Goal: Information Seeking & Learning: Learn about a topic

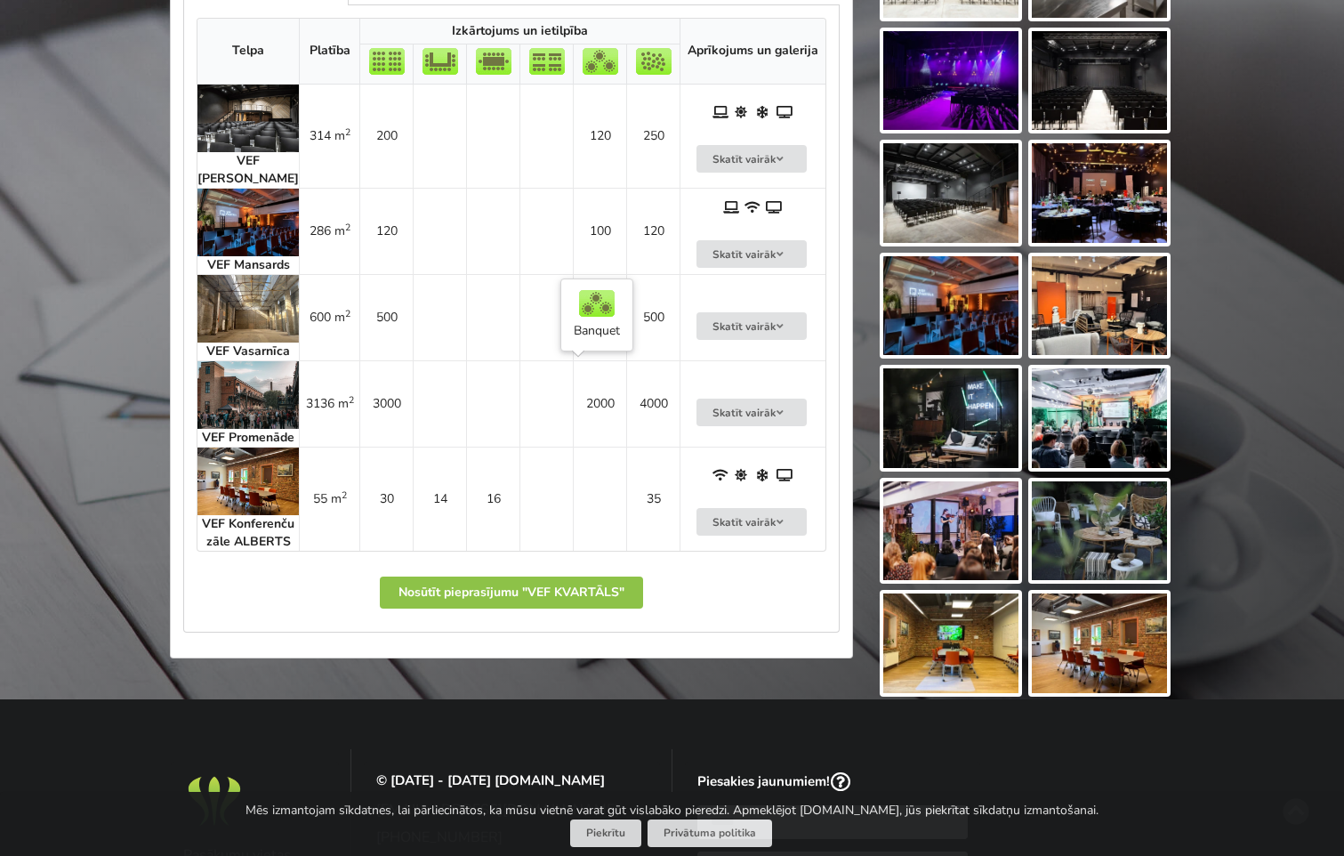
scroll to position [979, 0]
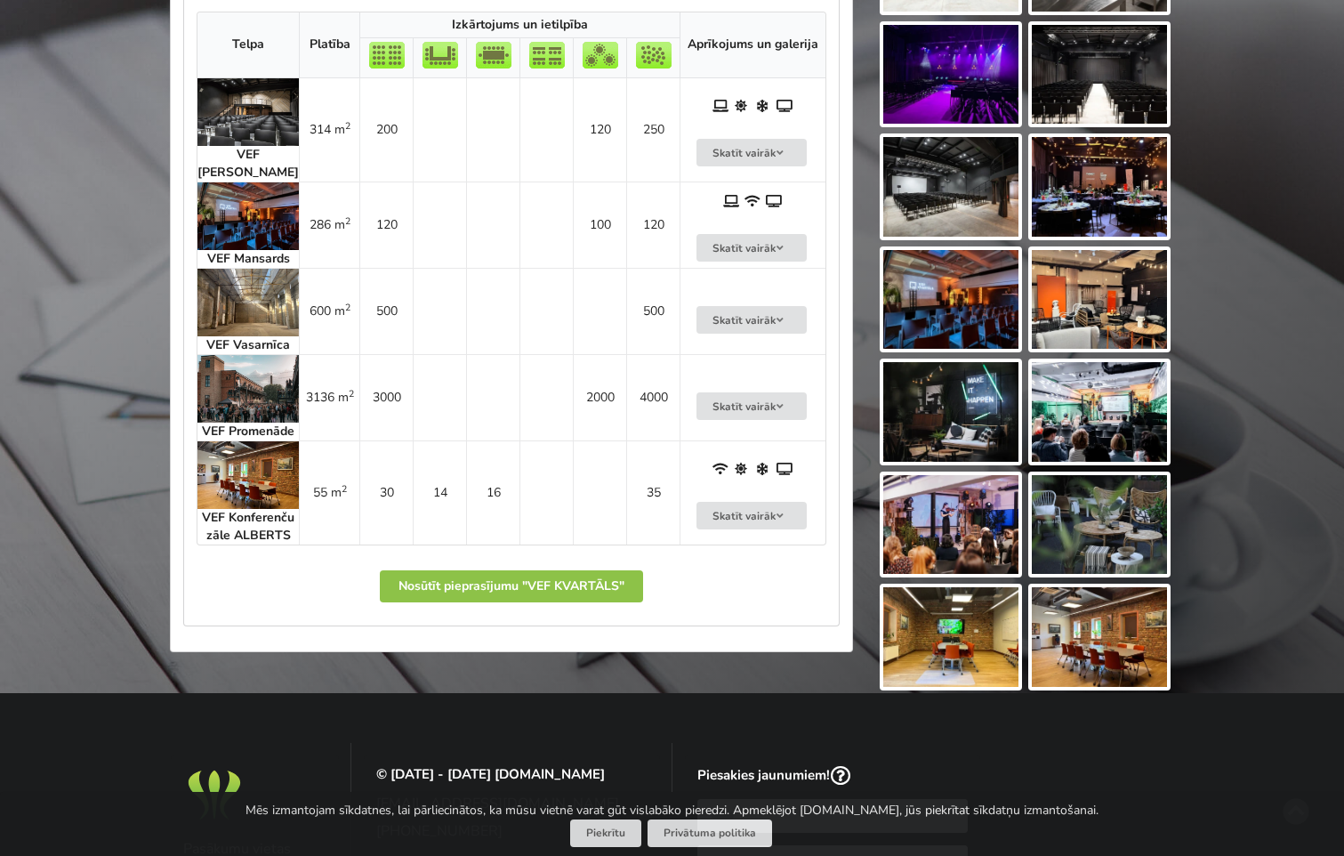
click at [958, 101] on img at bounding box center [950, 75] width 135 height 100
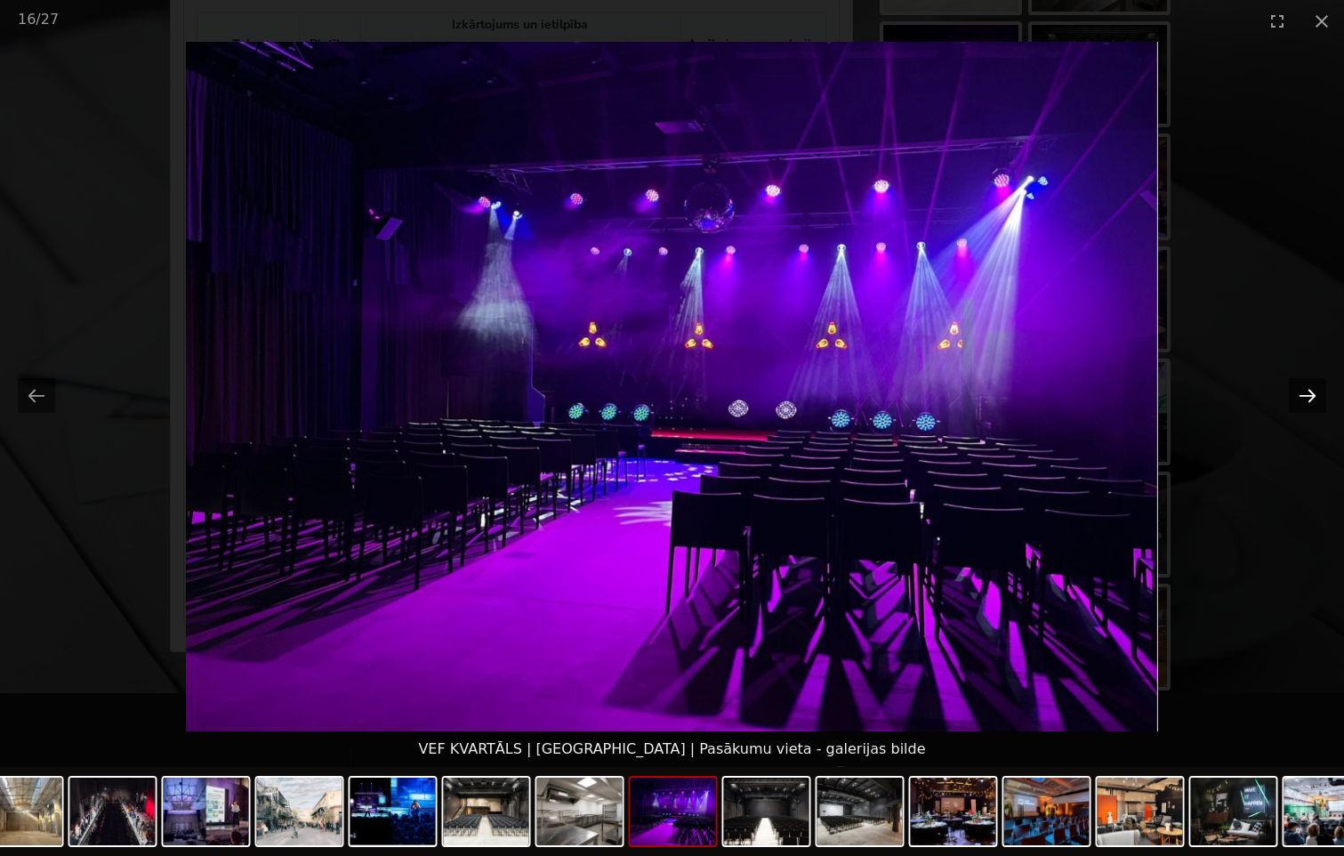
click at [1310, 392] on button "Next slide" at bounding box center [1307, 395] width 37 height 35
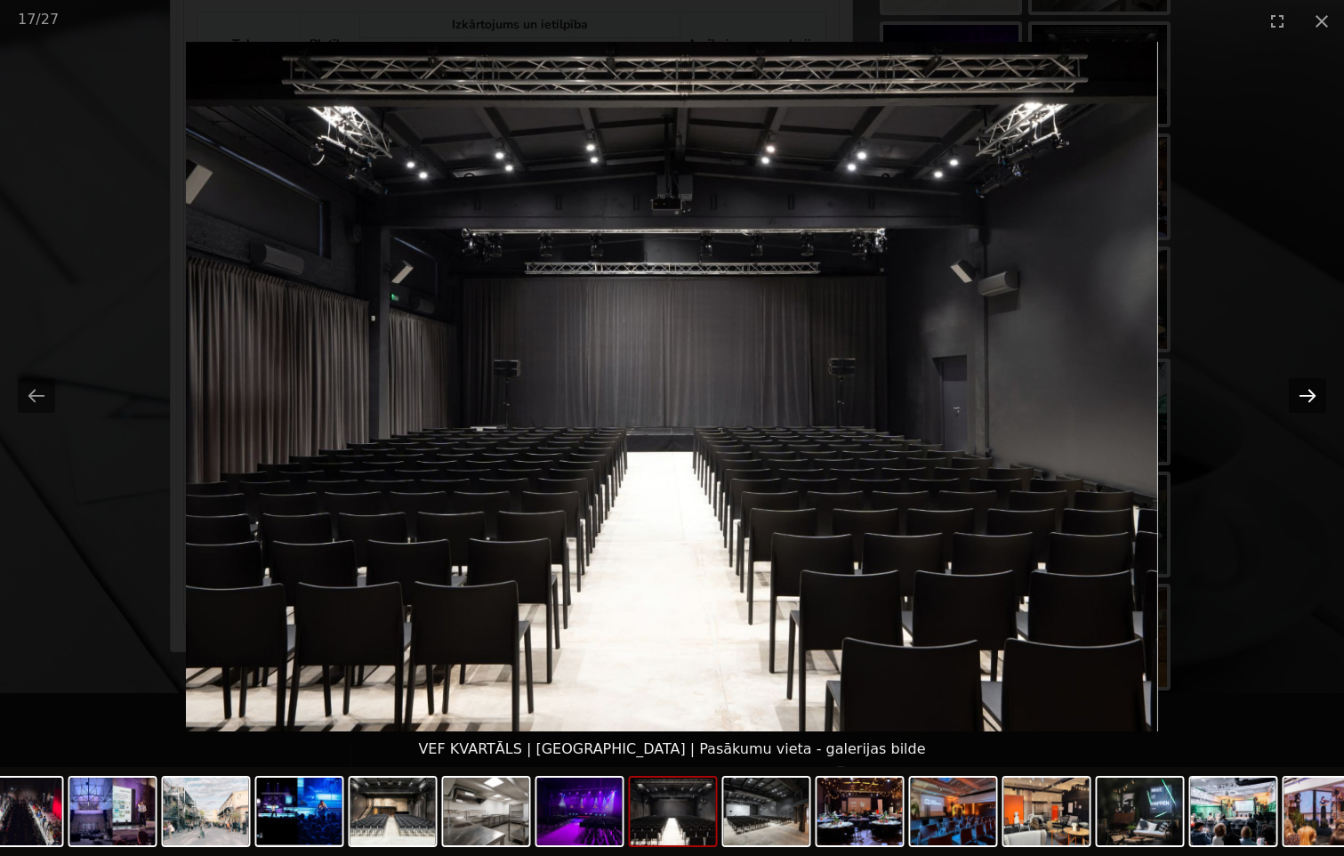
click at [1311, 391] on button "Next slide" at bounding box center [1307, 395] width 37 height 35
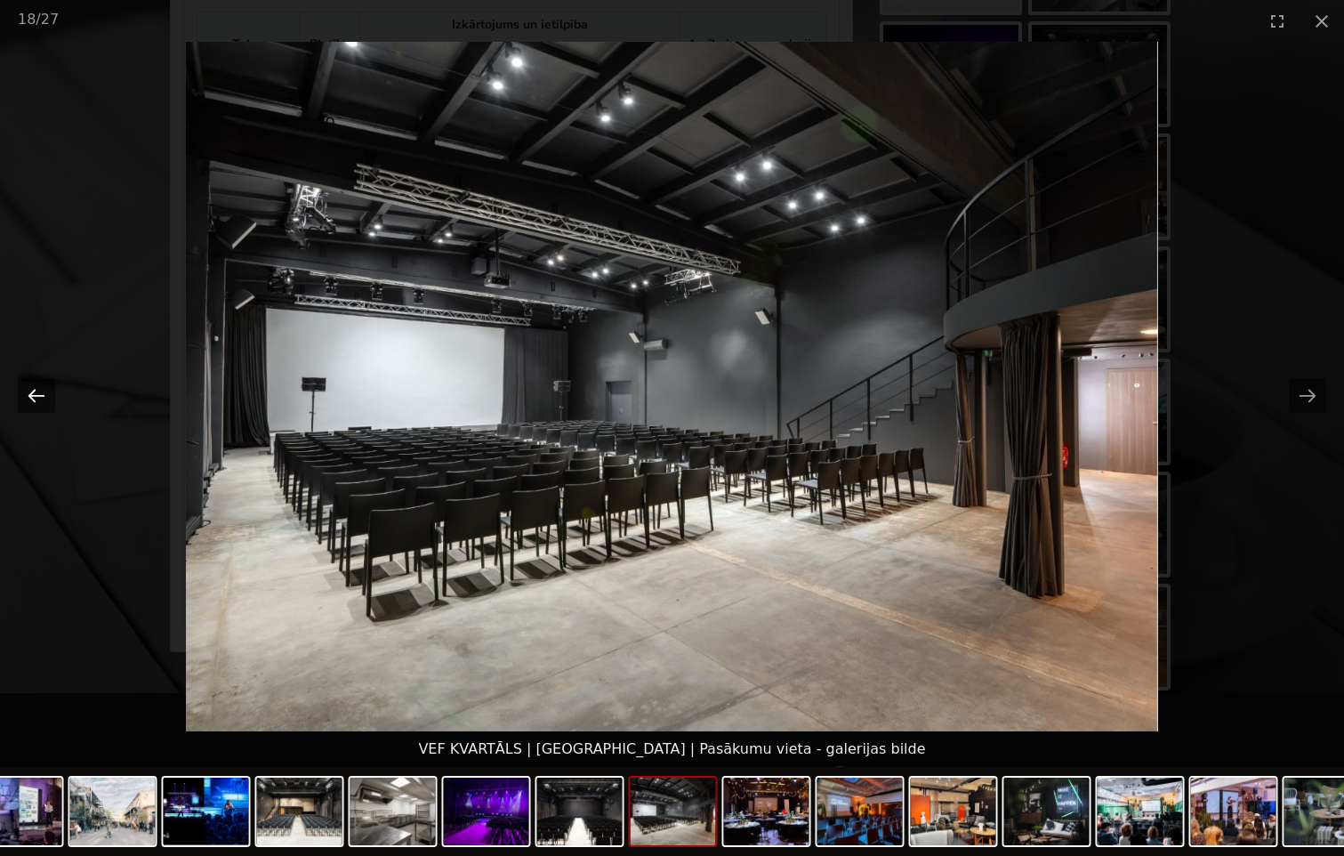
click at [34, 397] on button "Previous slide" at bounding box center [36, 395] width 37 height 35
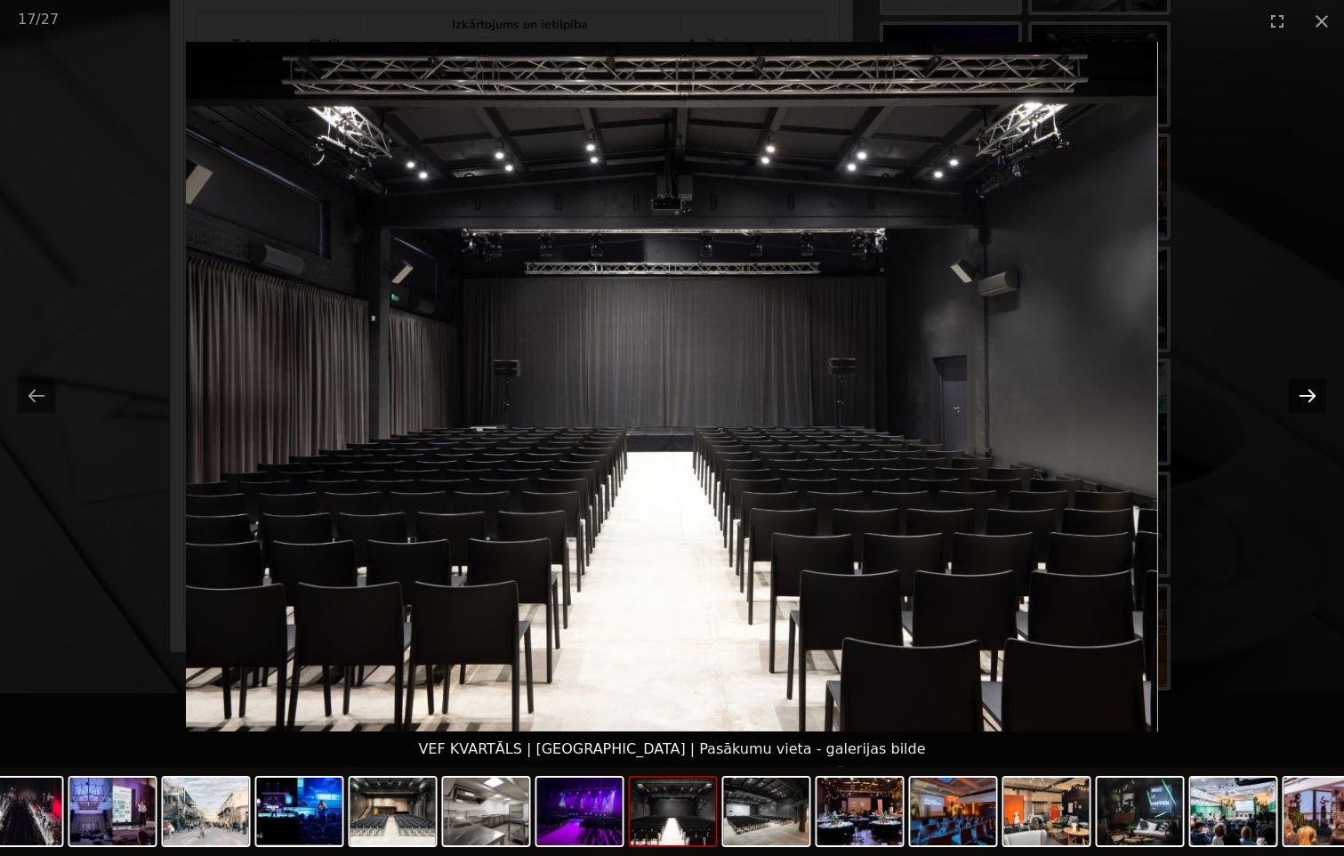
click at [1306, 391] on button "Next slide" at bounding box center [1307, 395] width 37 height 35
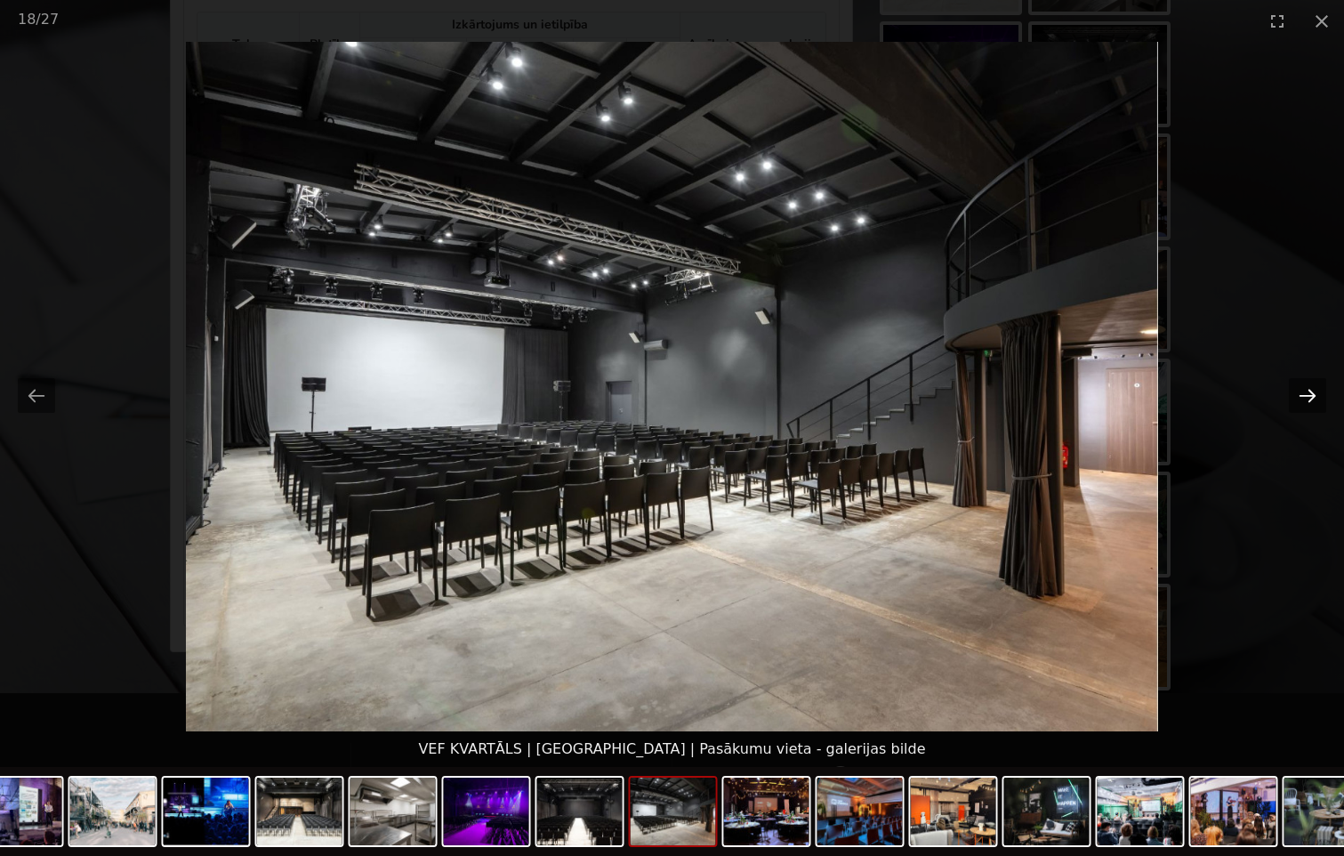
click at [1306, 391] on button "Next slide" at bounding box center [1307, 395] width 37 height 35
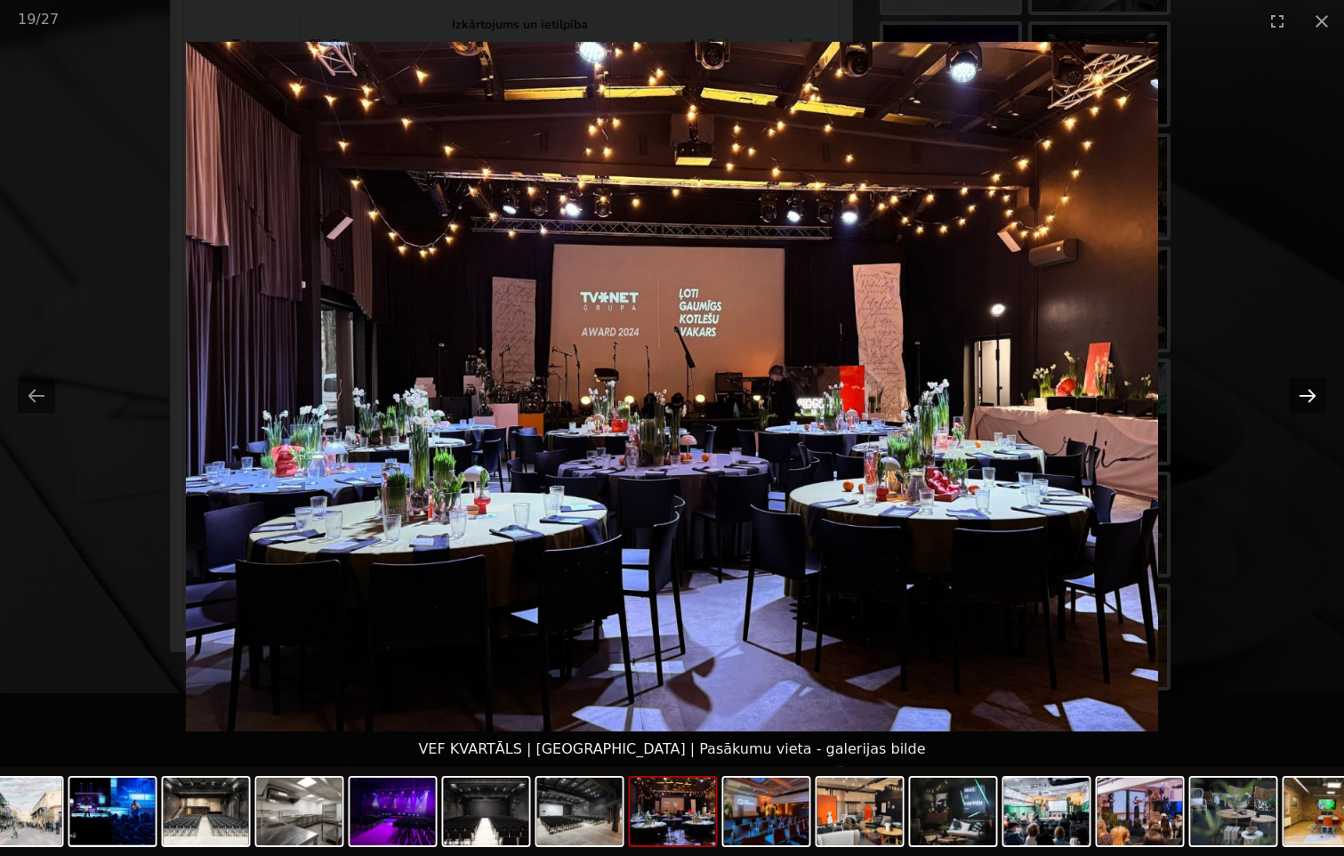
click at [1306, 395] on button "Next slide" at bounding box center [1307, 395] width 37 height 35
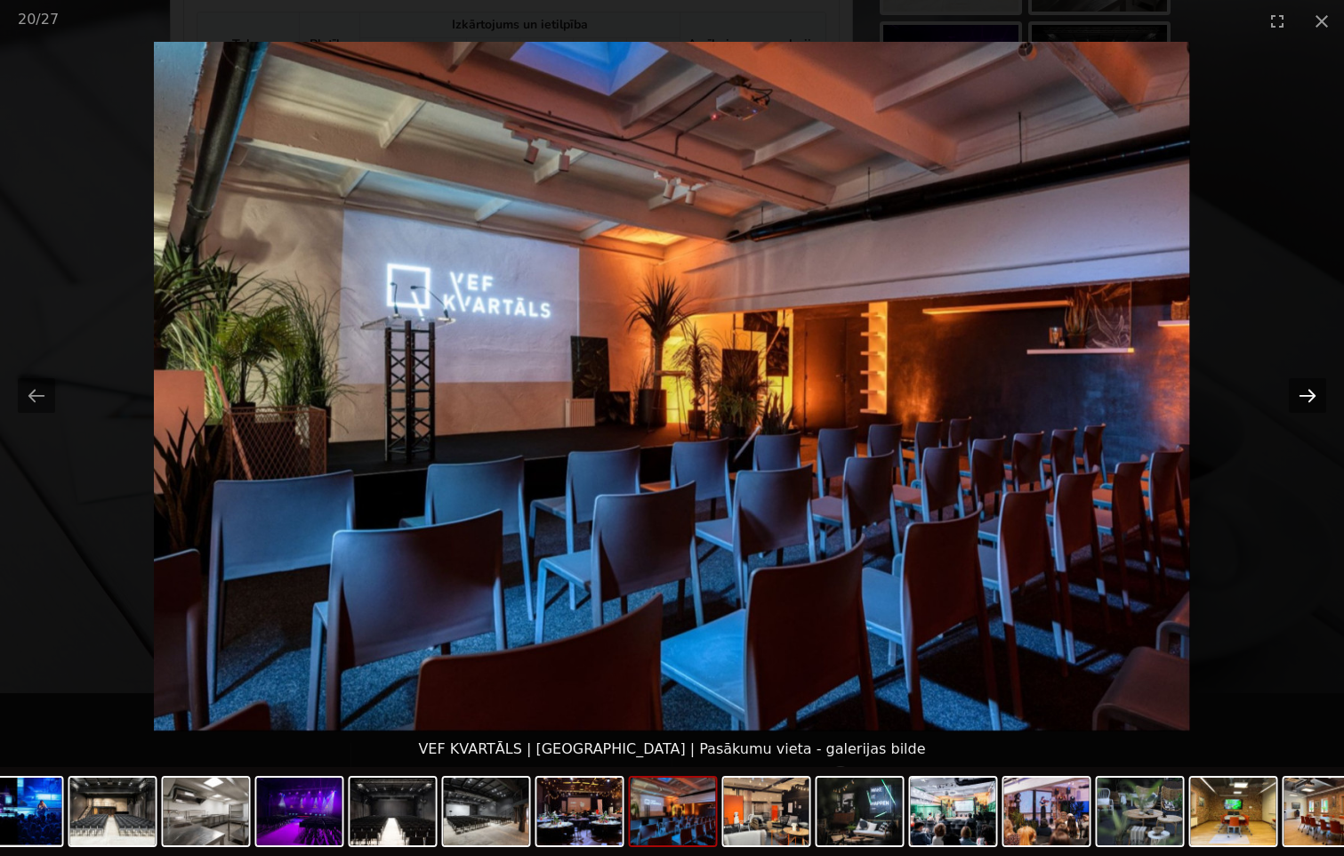
click at [1307, 394] on button "Next slide" at bounding box center [1307, 395] width 37 height 35
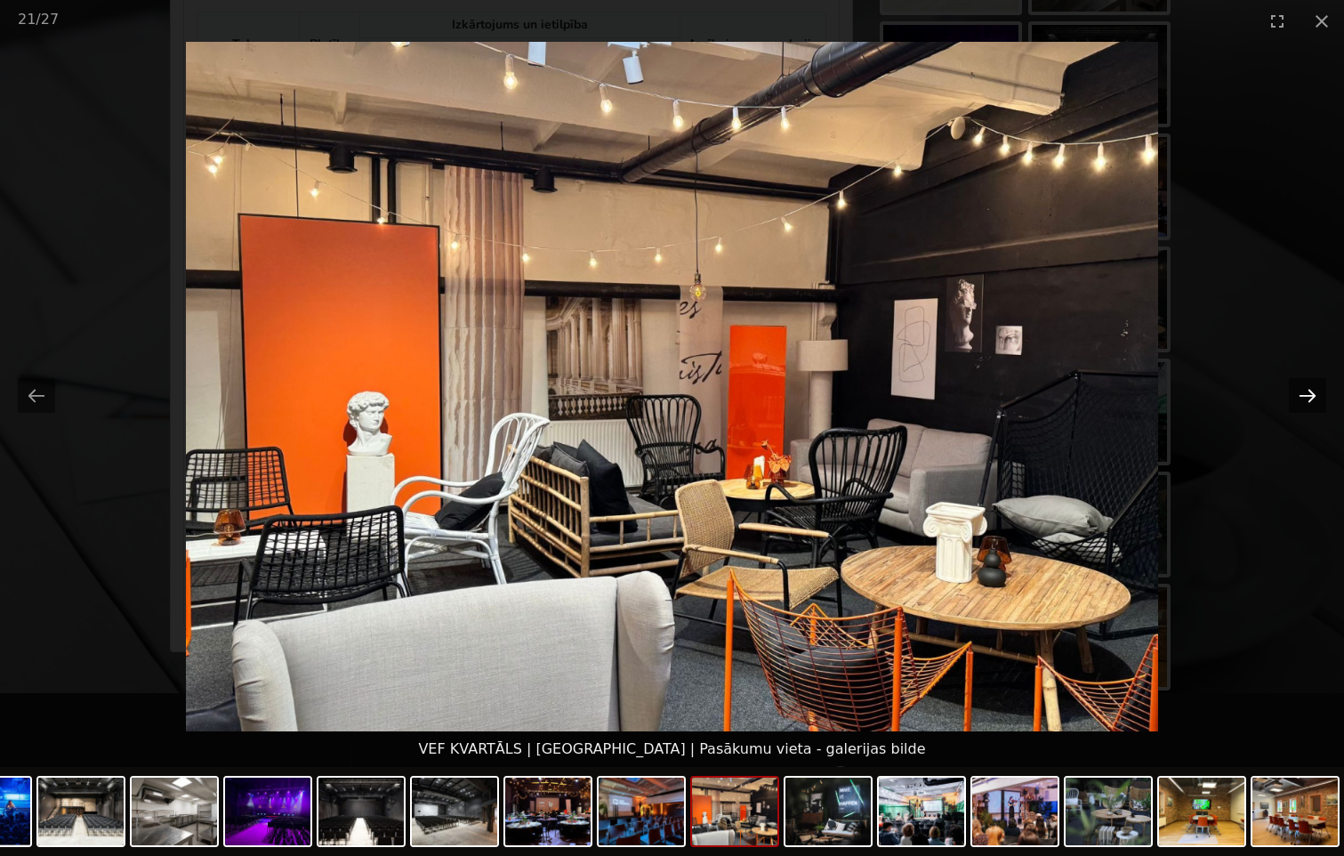
click at [1307, 394] on button "Next slide" at bounding box center [1307, 395] width 37 height 35
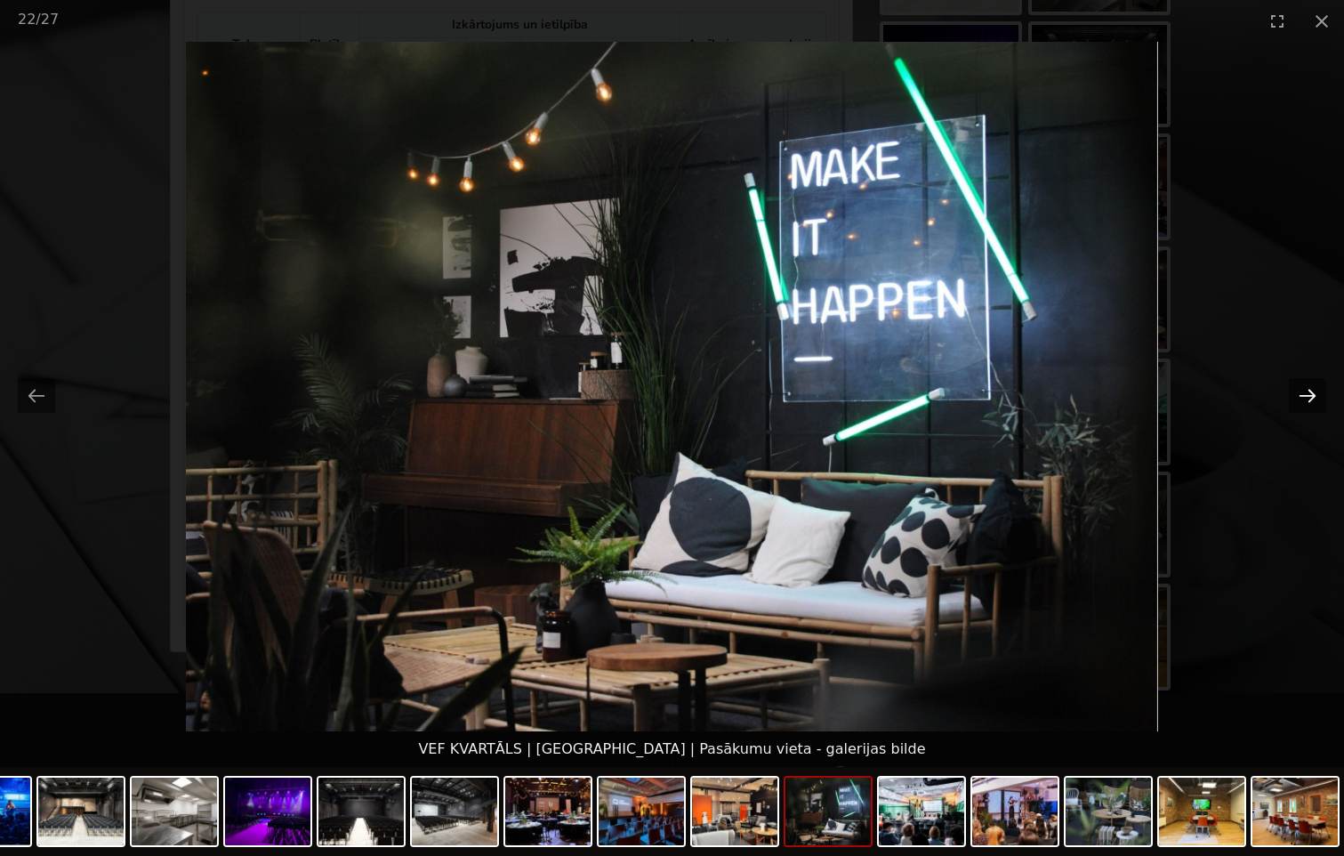
click at [1308, 394] on button "Next slide" at bounding box center [1307, 395] width 37 height 35
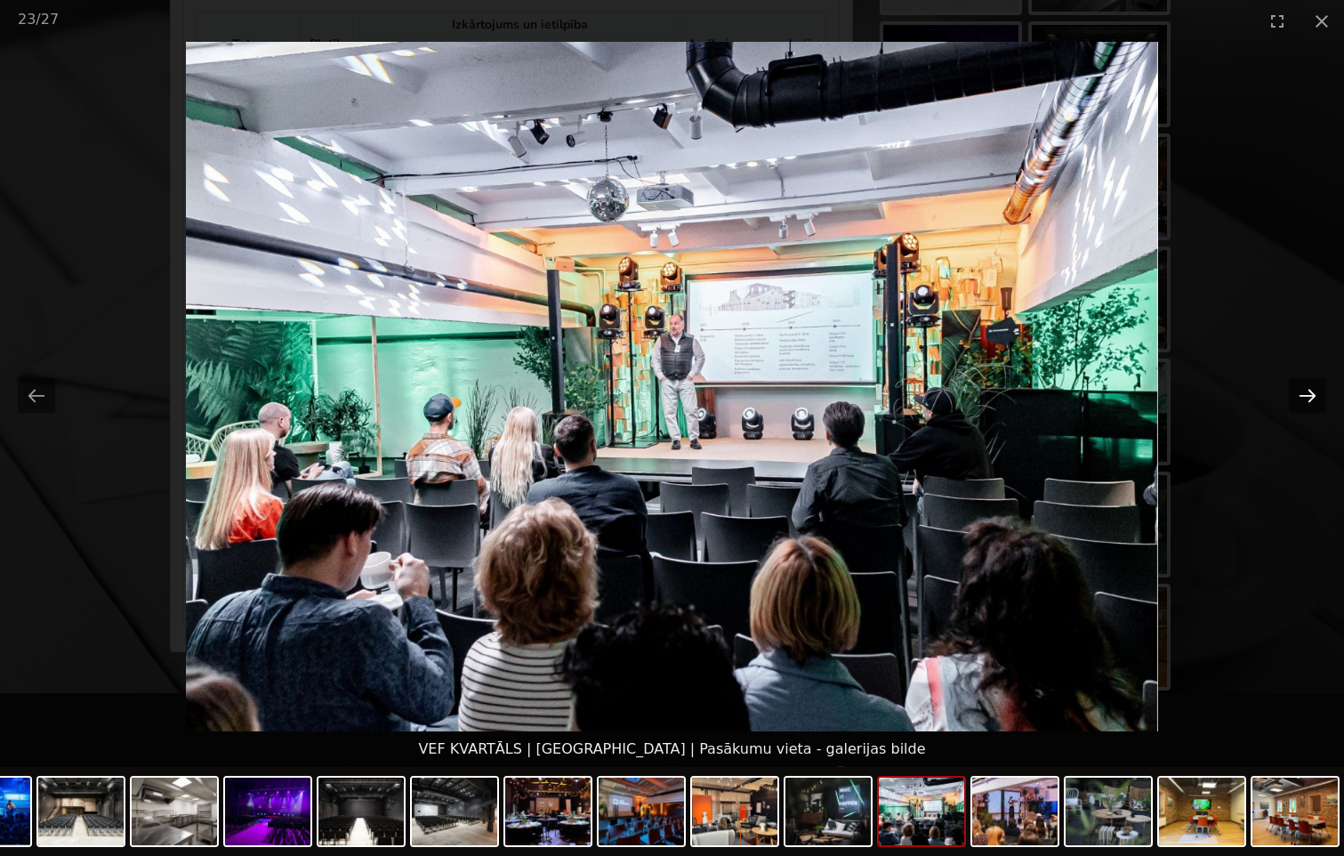
click at [1309, 394] on button "Next slide" at bounding box center [1307, 395] width 37 height 35
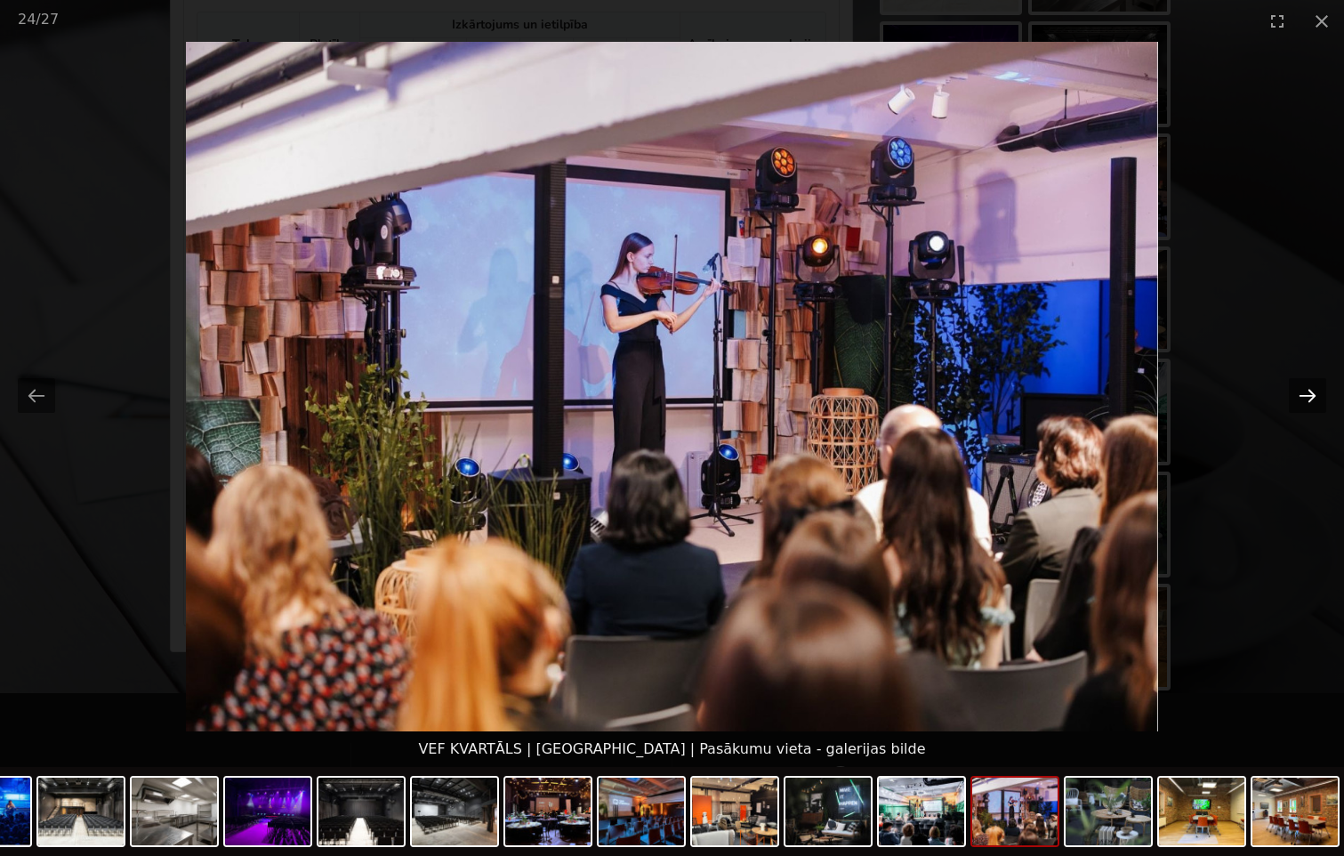
click at [1309, 394] on button "Next slide" at bounding box center [1307, 395] width 37 height 35
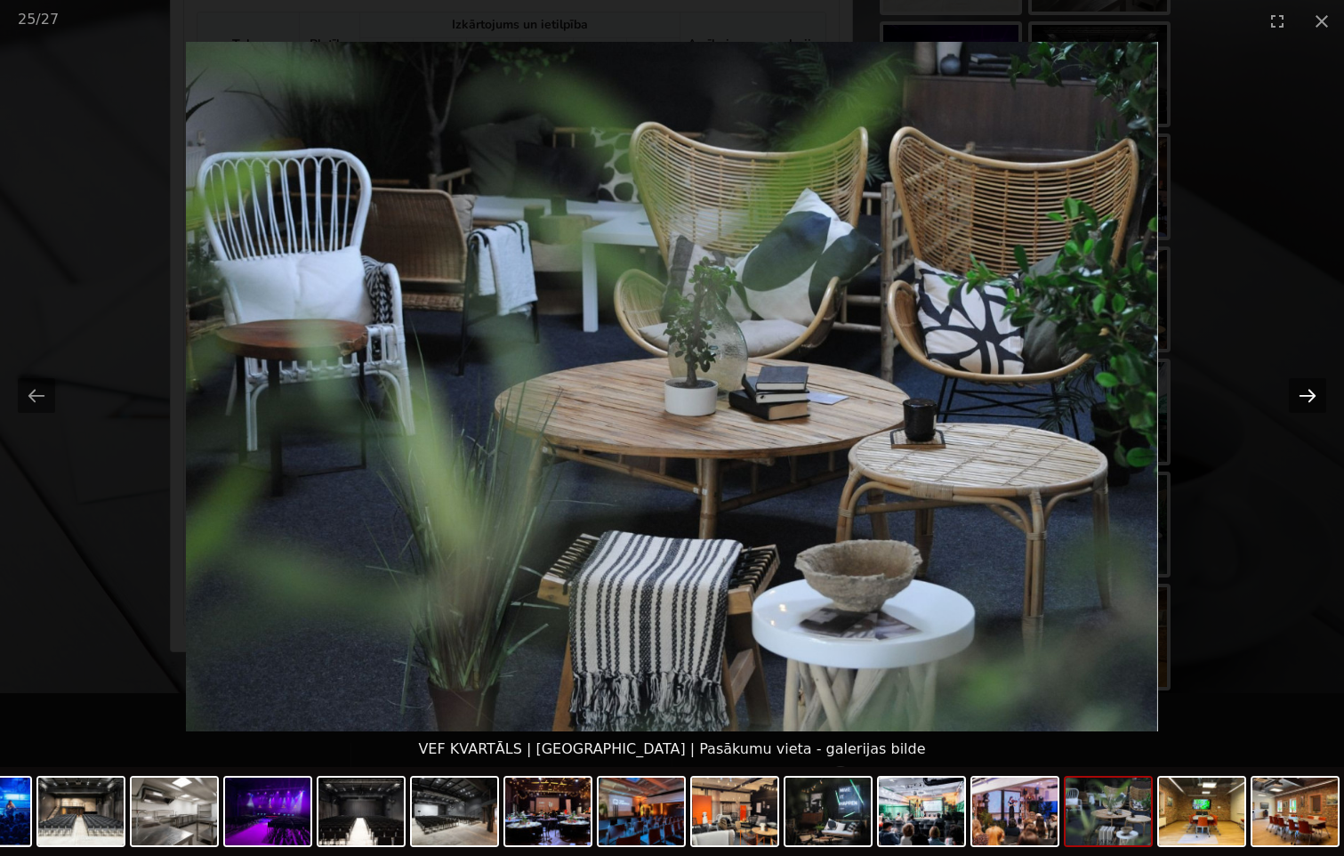
click at [1309, 394] on button "Next slide" at bounding box center [1307, 395] width 37 height 35
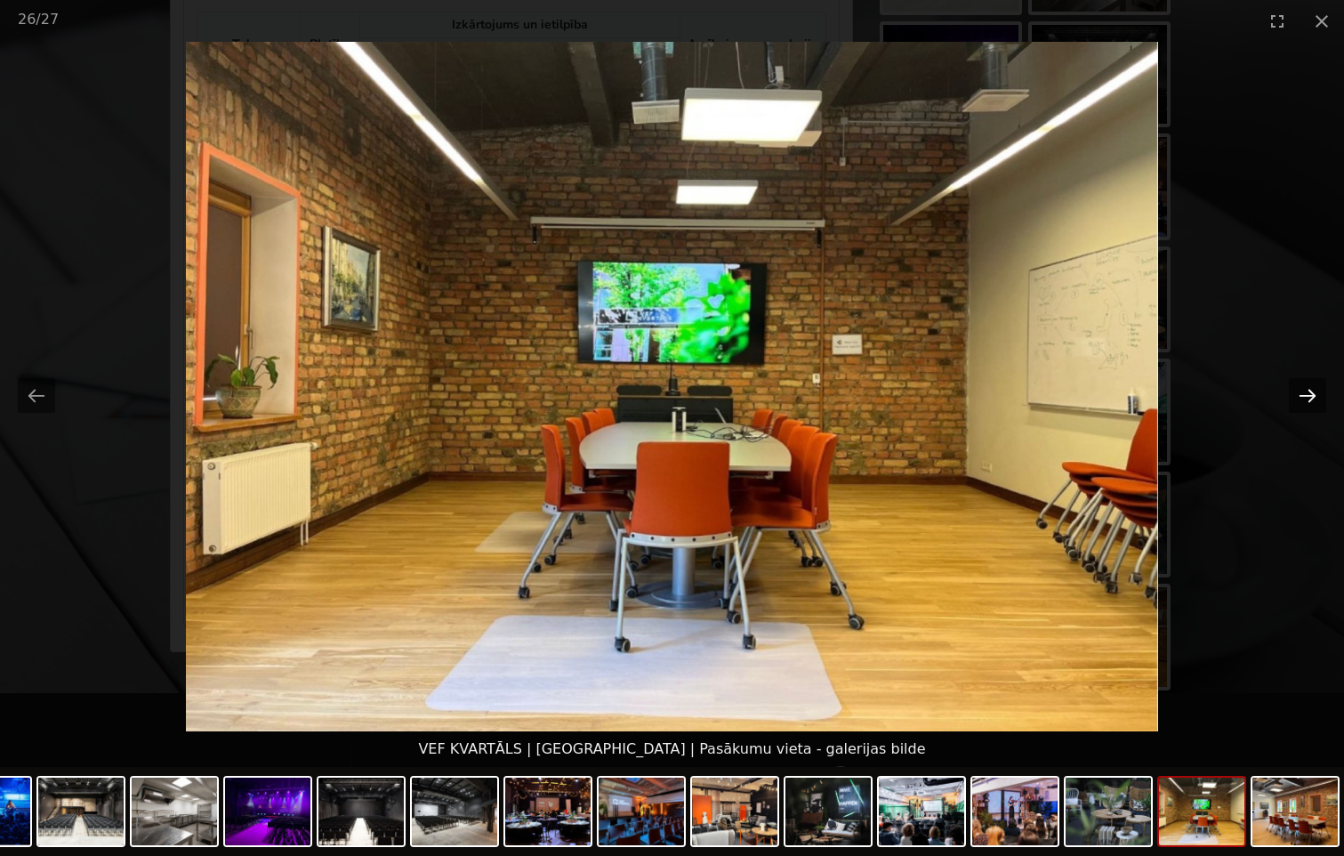
click at [1309, 394] on button "Next slide" at bounding box center [1307, 395] width 37 height 35
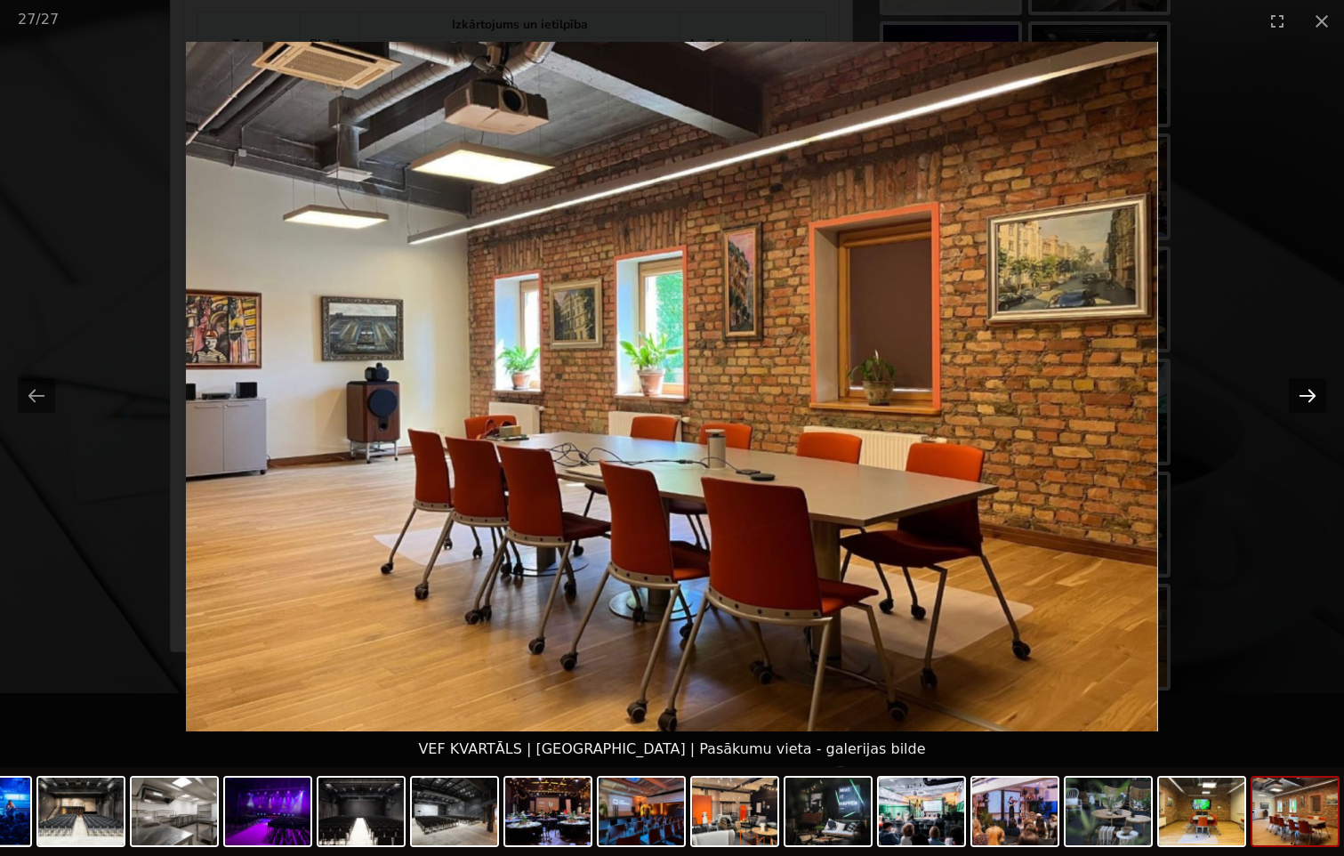
click at [1309, 394] on button "Next slide" at bounding box center [1307, 395] width 37 height 35
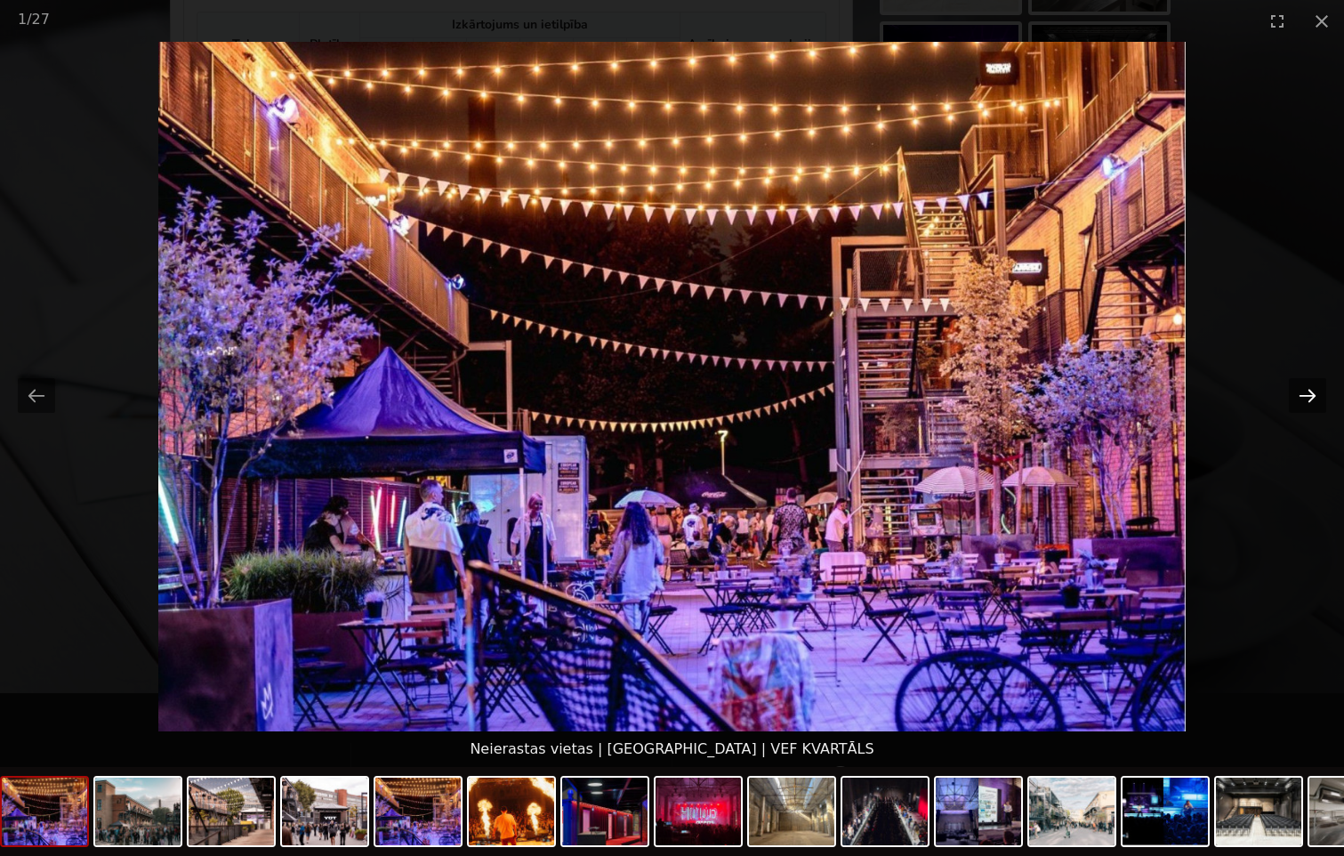
click at [1309, 394] on button "Next slide" at bounding box center [1307, 395] width 37 height 35
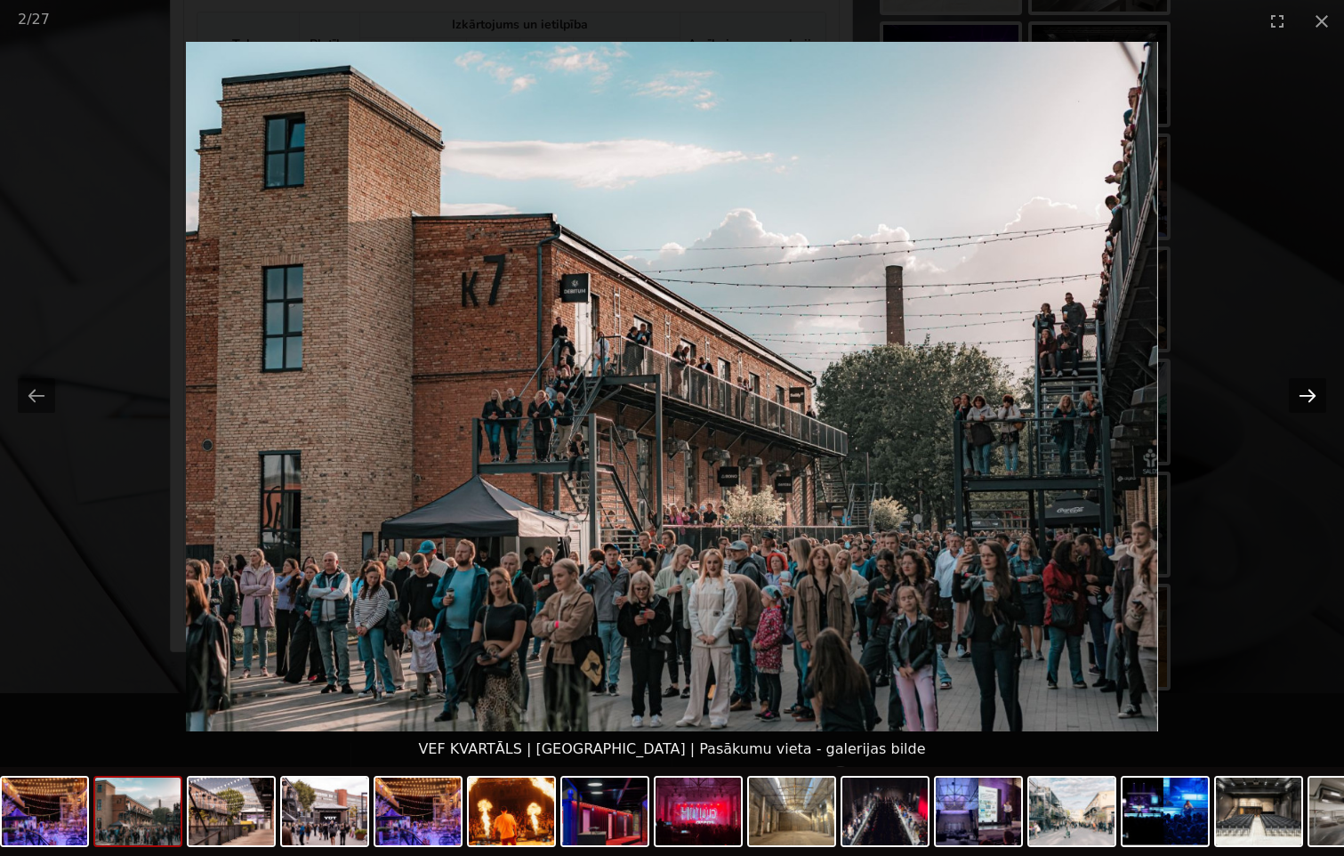
click at [1309, 394] on button "Next slide" at bounding box center [1307, 395] width 37 height 35
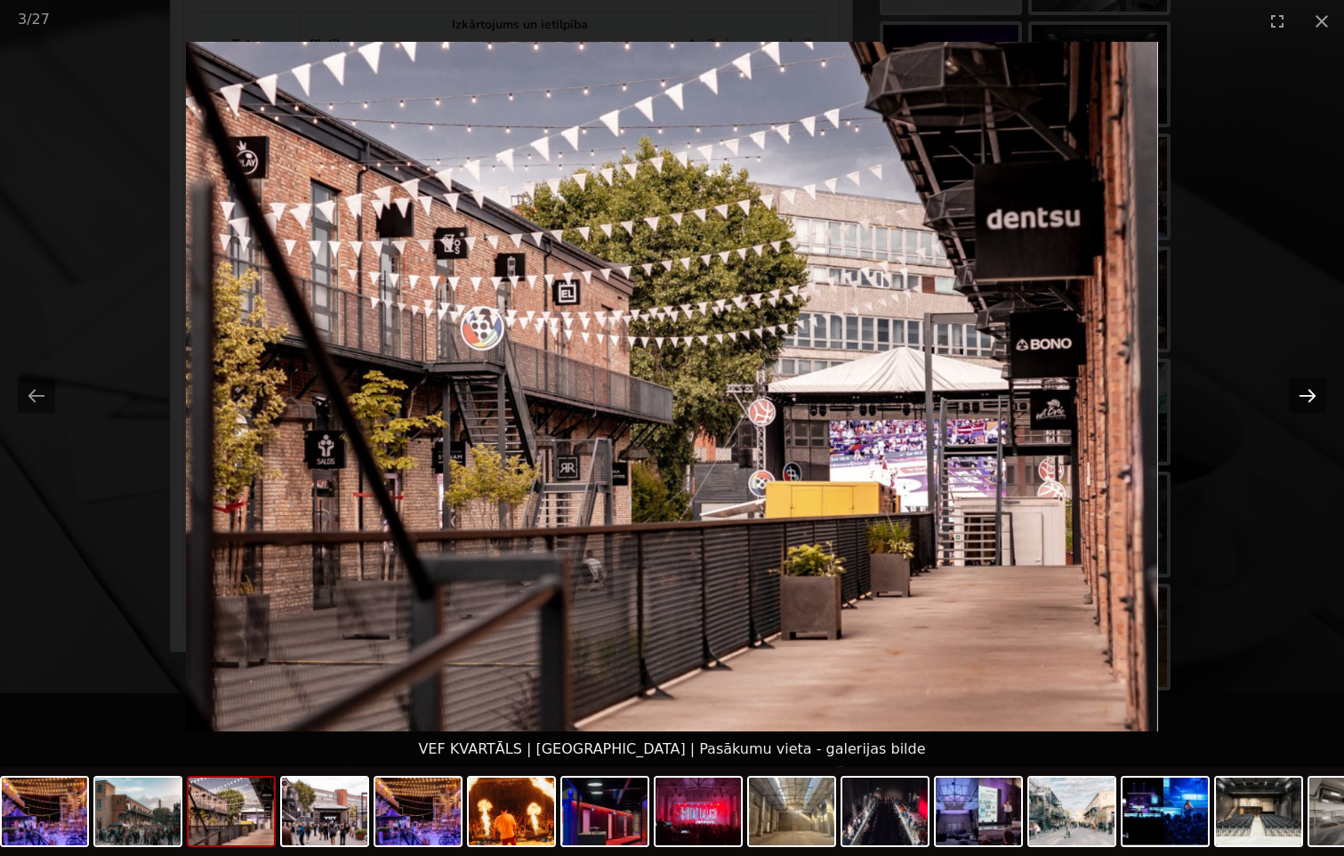
click at [1309, 394] on button "Next slide" at bounding box center [1307, 395] width 37 height 35
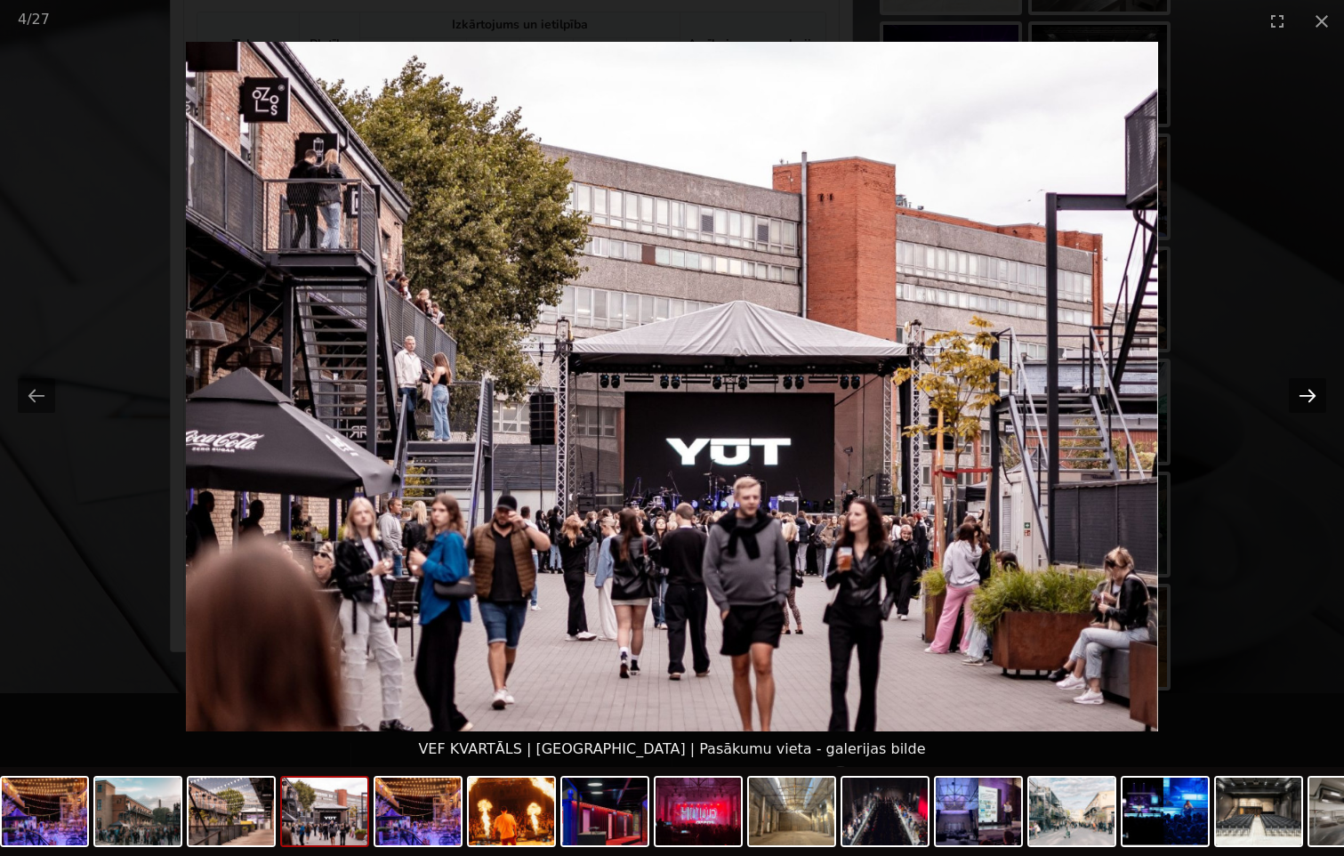
click at [1309, 394] on button "Next slide" at bounding box center [1307, 395] width 37 height 35
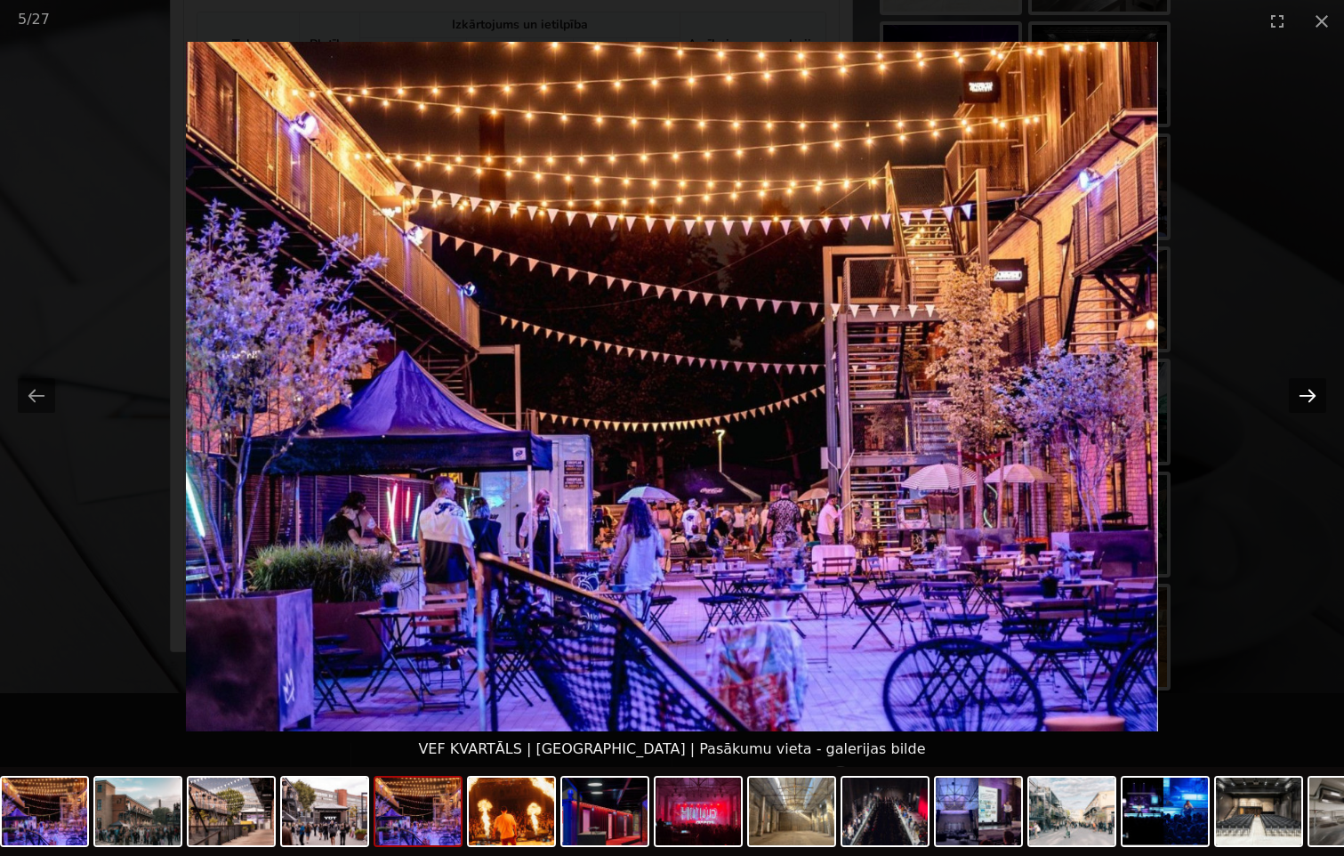
click at [1309, 394] on button "Next slide" at bounding box center [1307, 395] width 37 height 35
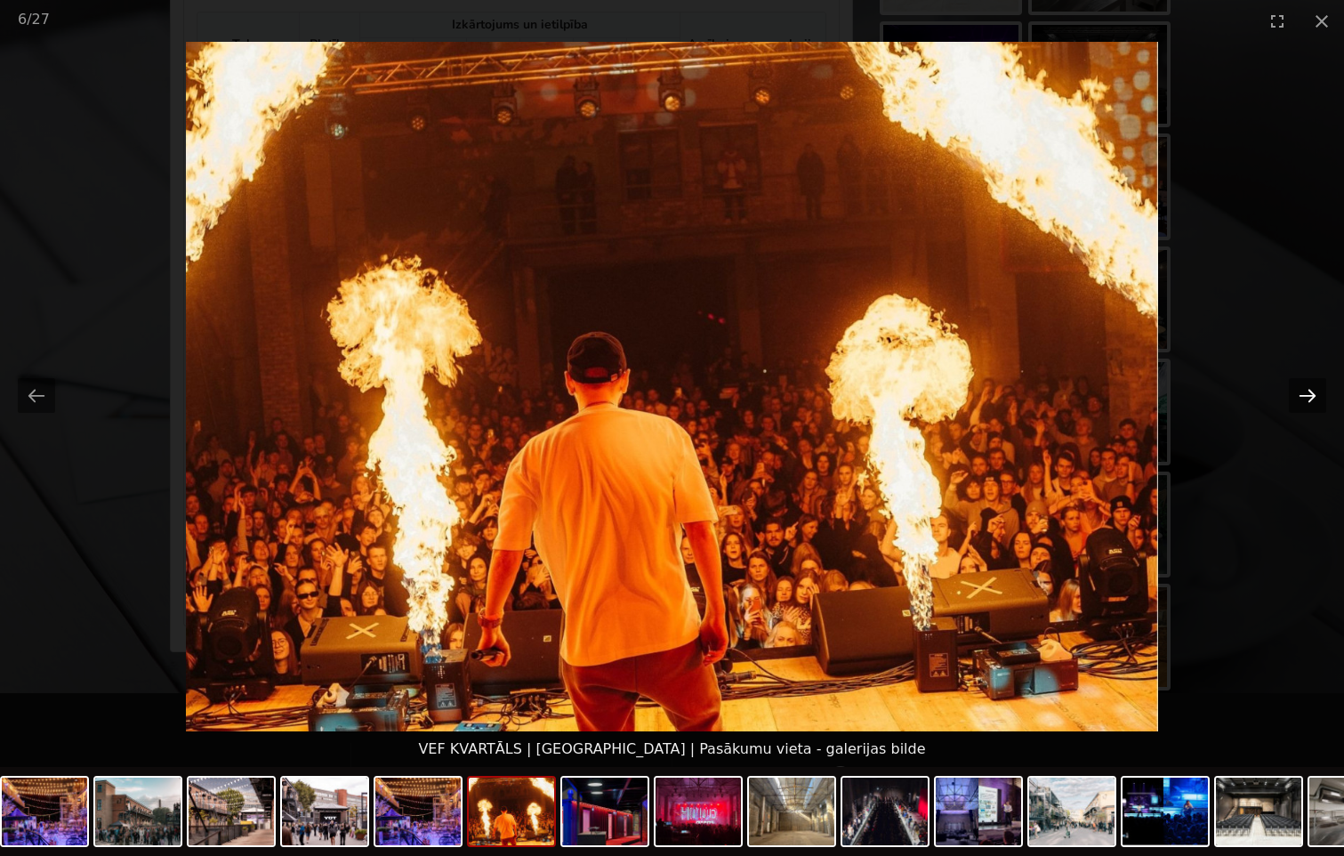
click at [1309, 394] on button "Next slide" at bounding box center [1307, 395] width 37 height 35
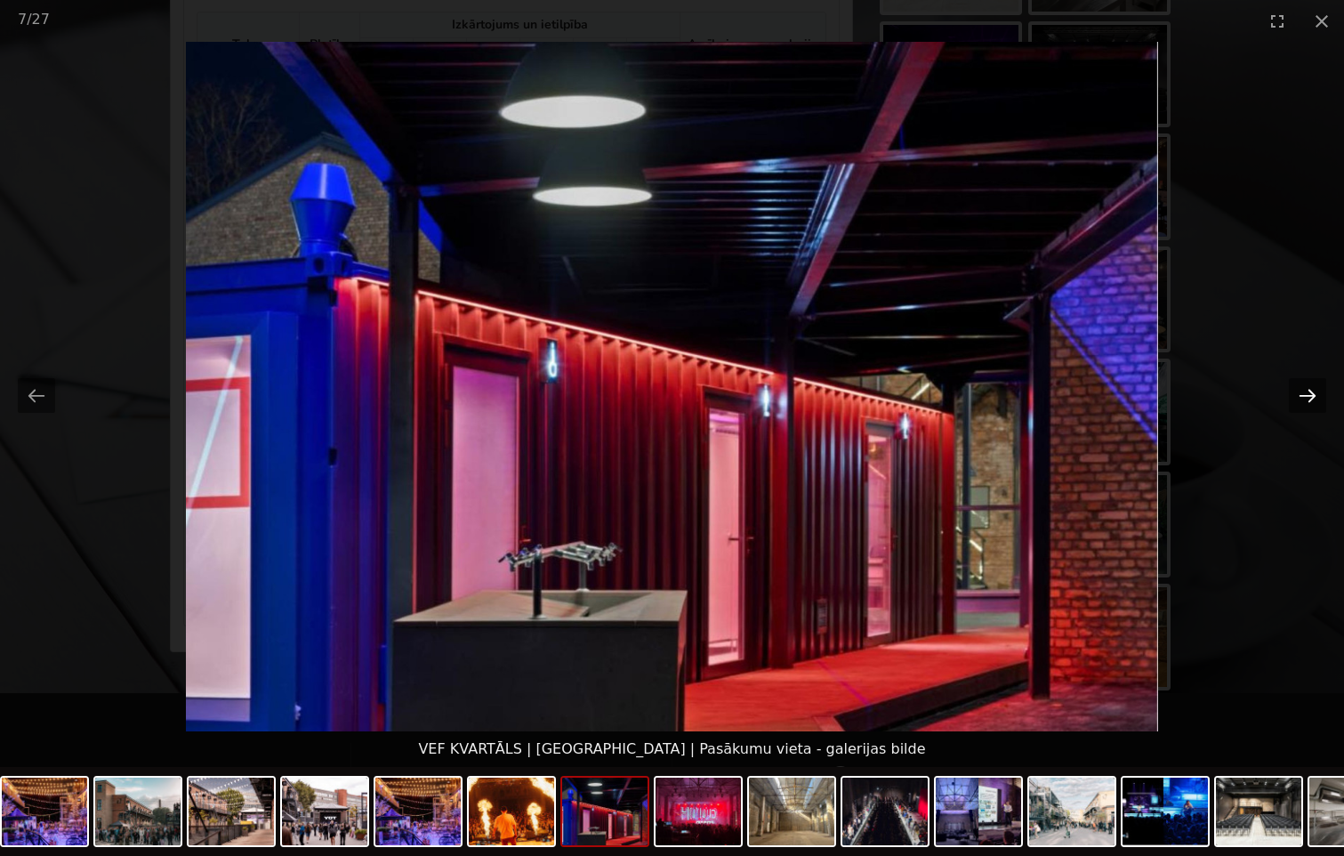
click at [1309, 394] on button "Next slide" at bounding box center [1307, 395] width 37 height 35
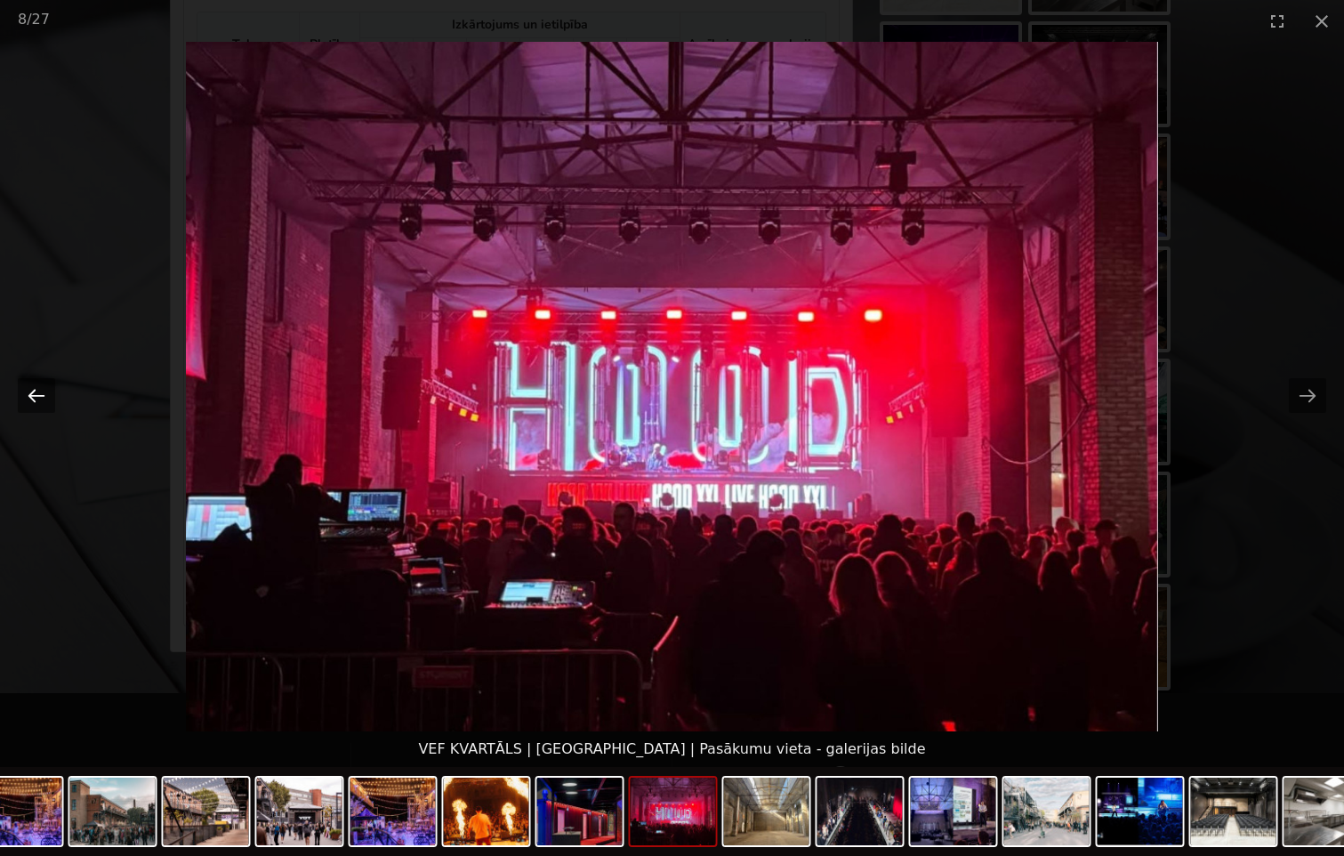
click at [36, 394] on button "Previous slide" at bounding box center [36, 395] width 37 height 35
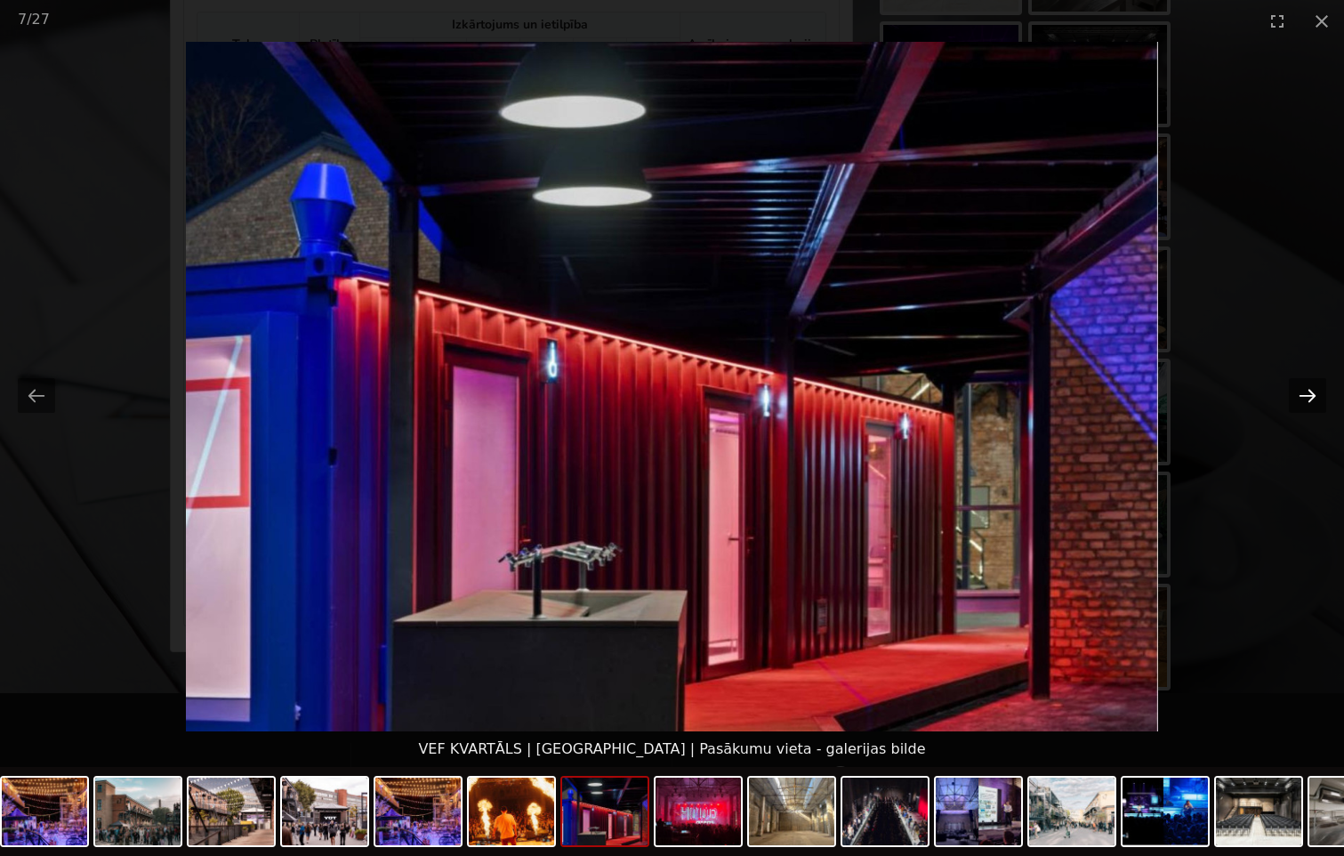
click at [1300, 392] on button "Next slide" at bounding box center [1307, 395] width 37 height 35
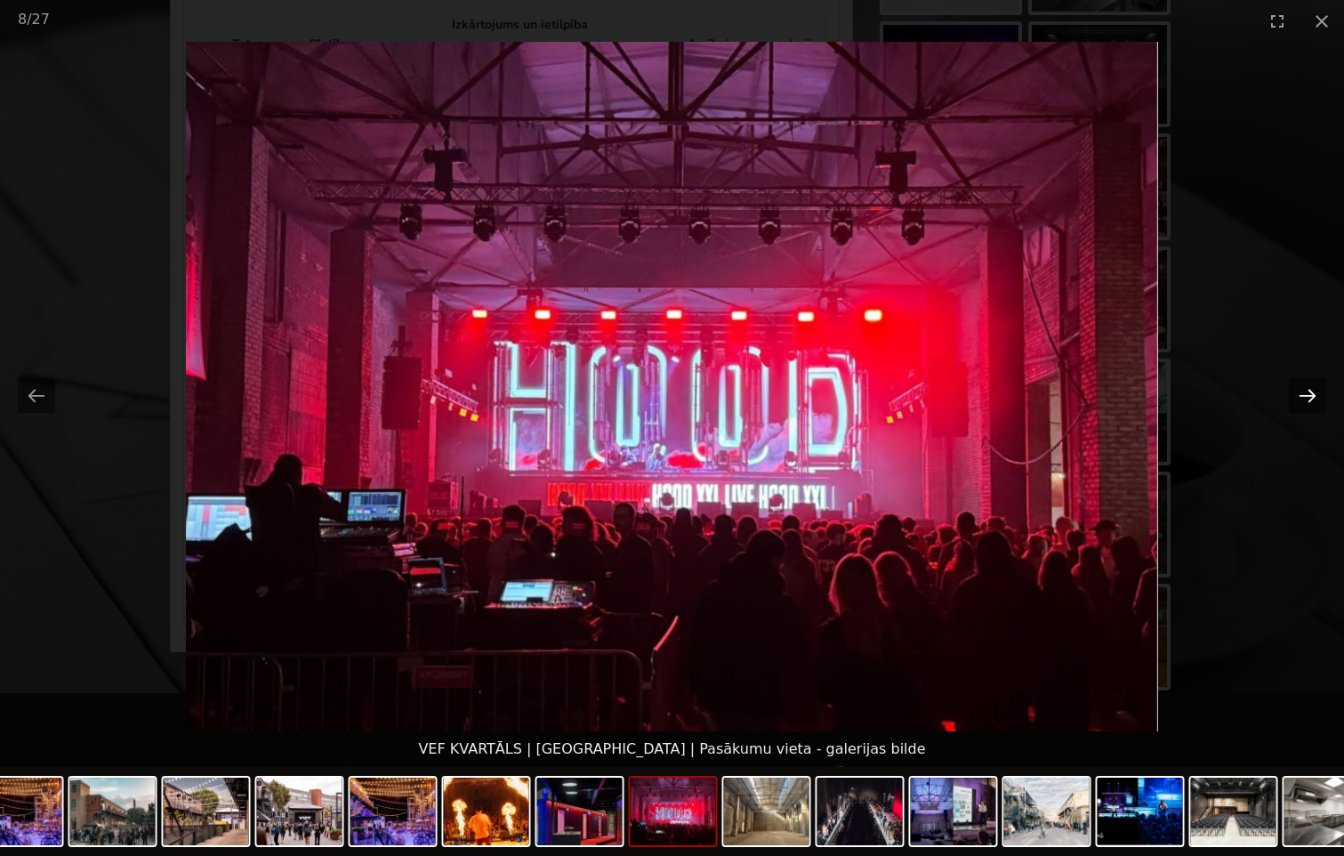
click at [1306, 387] on button "Next slide" at bounding box center [1307, 395] width 37 height 35
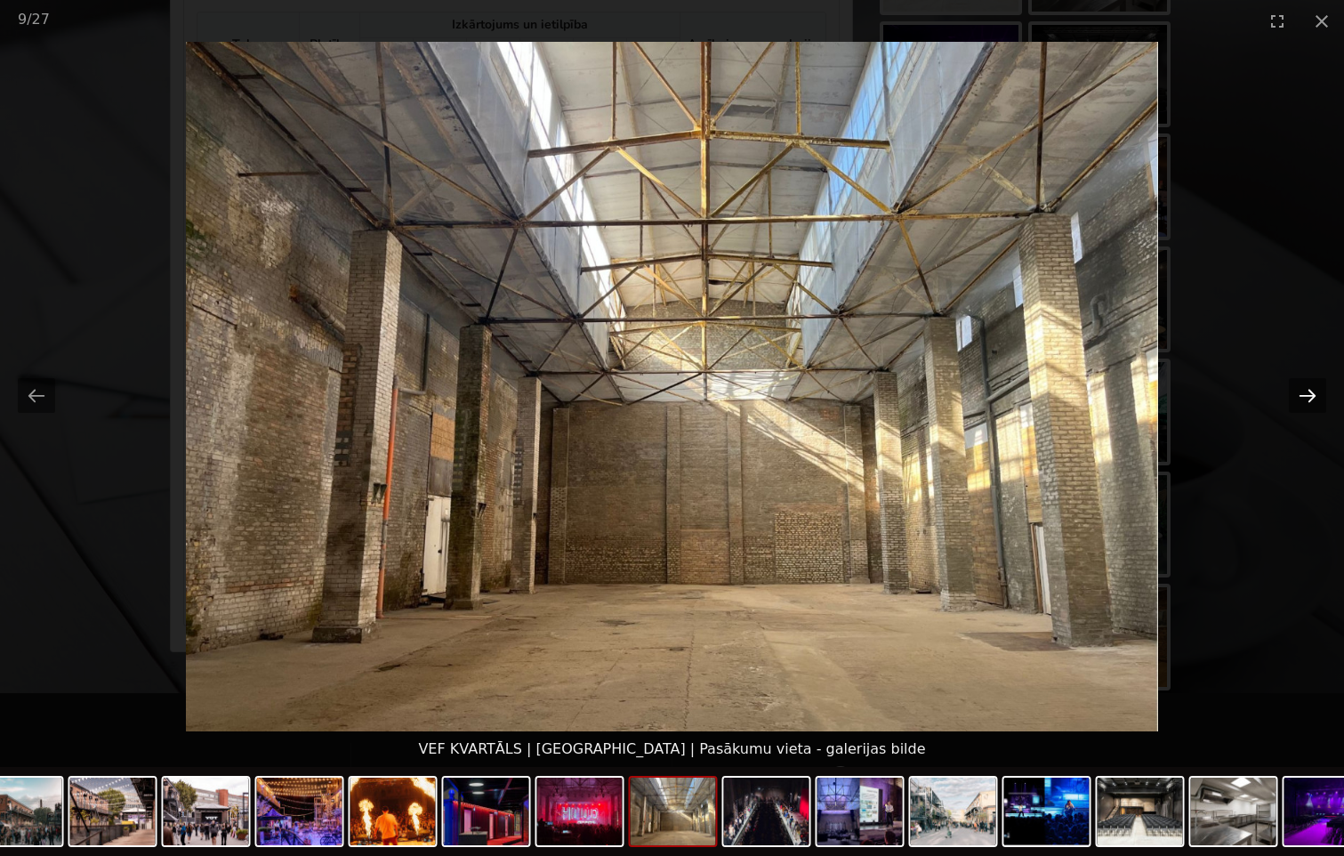
click at [1306, 387] on button "Next slide" at bounding box center [1307, 395] width 37 height 35
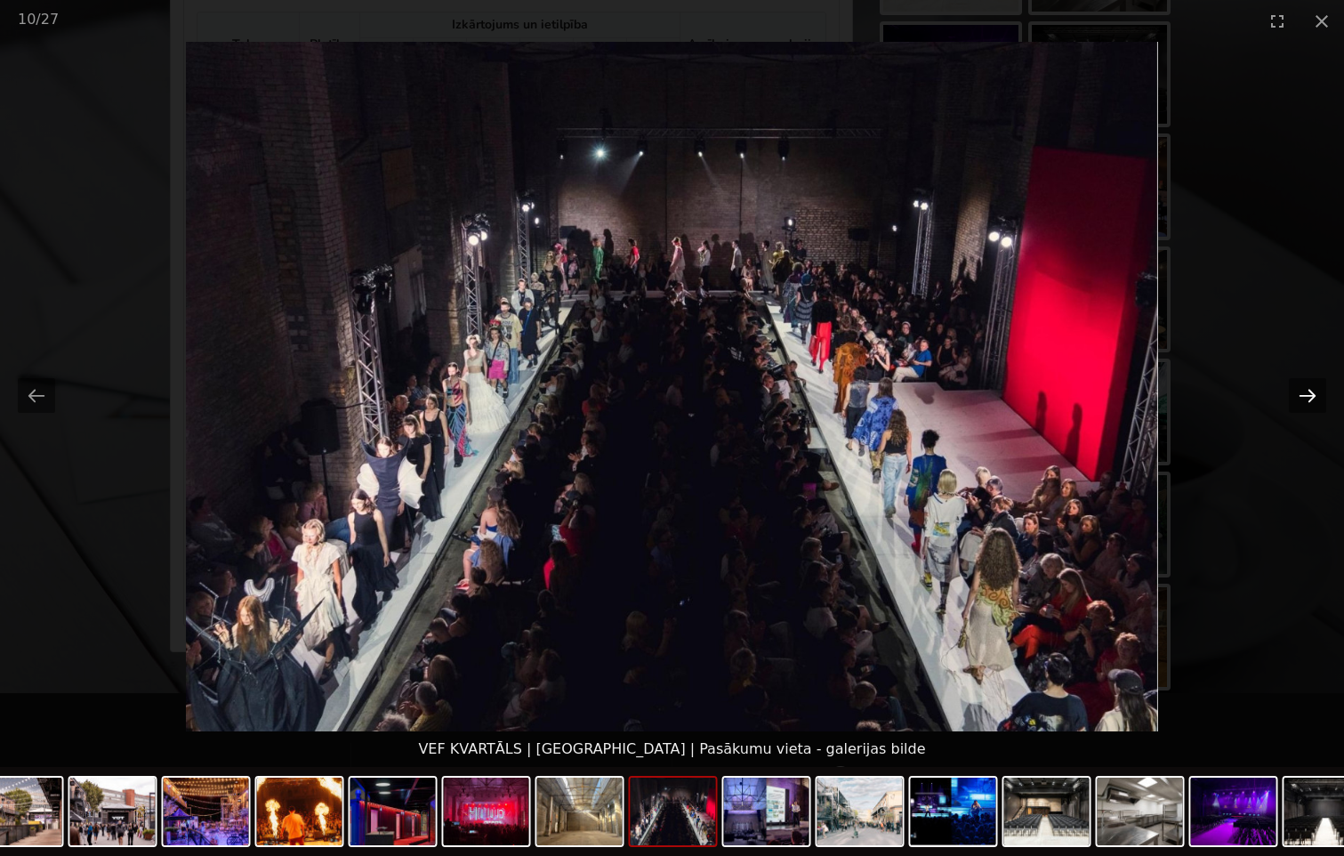
click at [1306, 393] on button "Next slide" at bounding box center [1307, 395] width 37 height 35
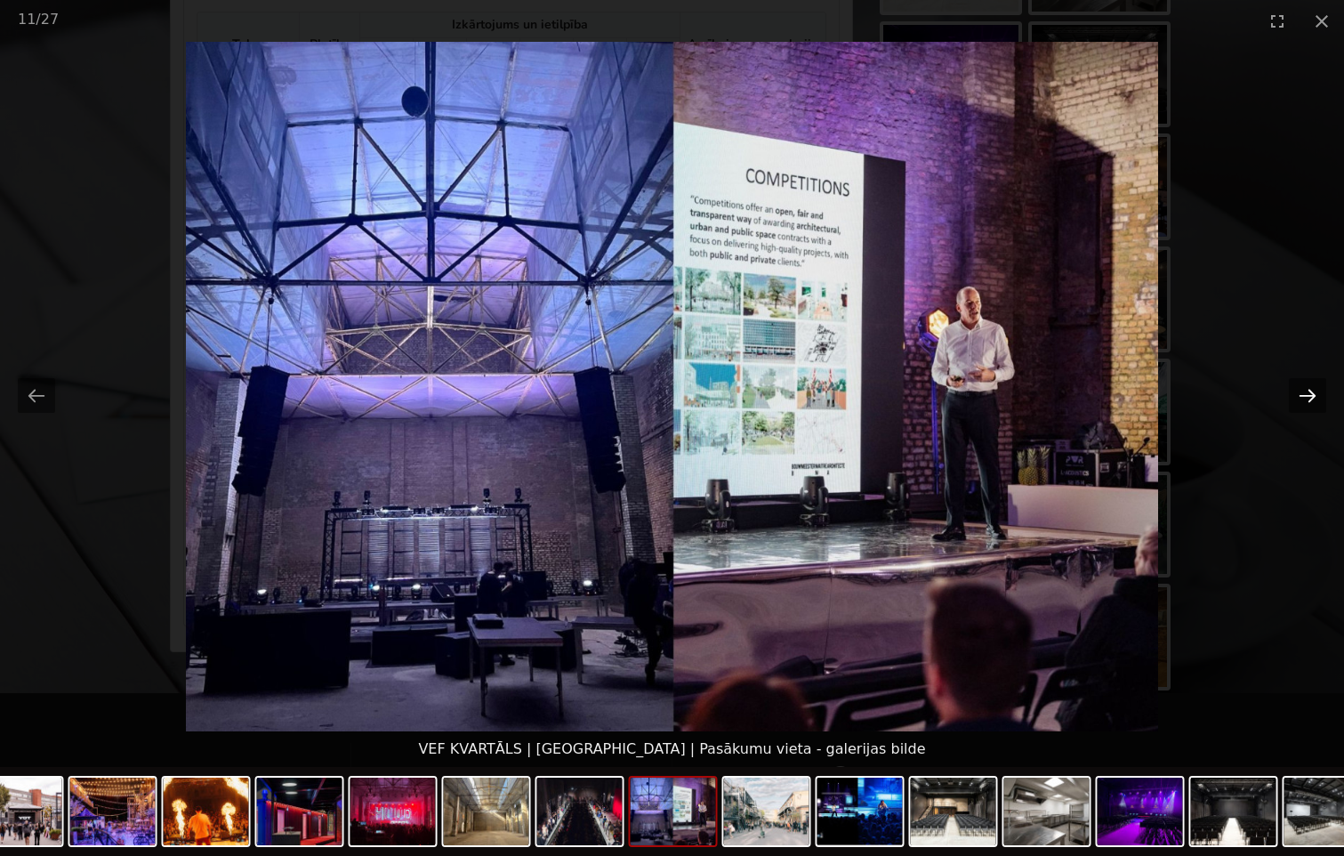
click at [1306, 392] on button "Next slide" at bounding box center [1307, 395] width 37 height 35
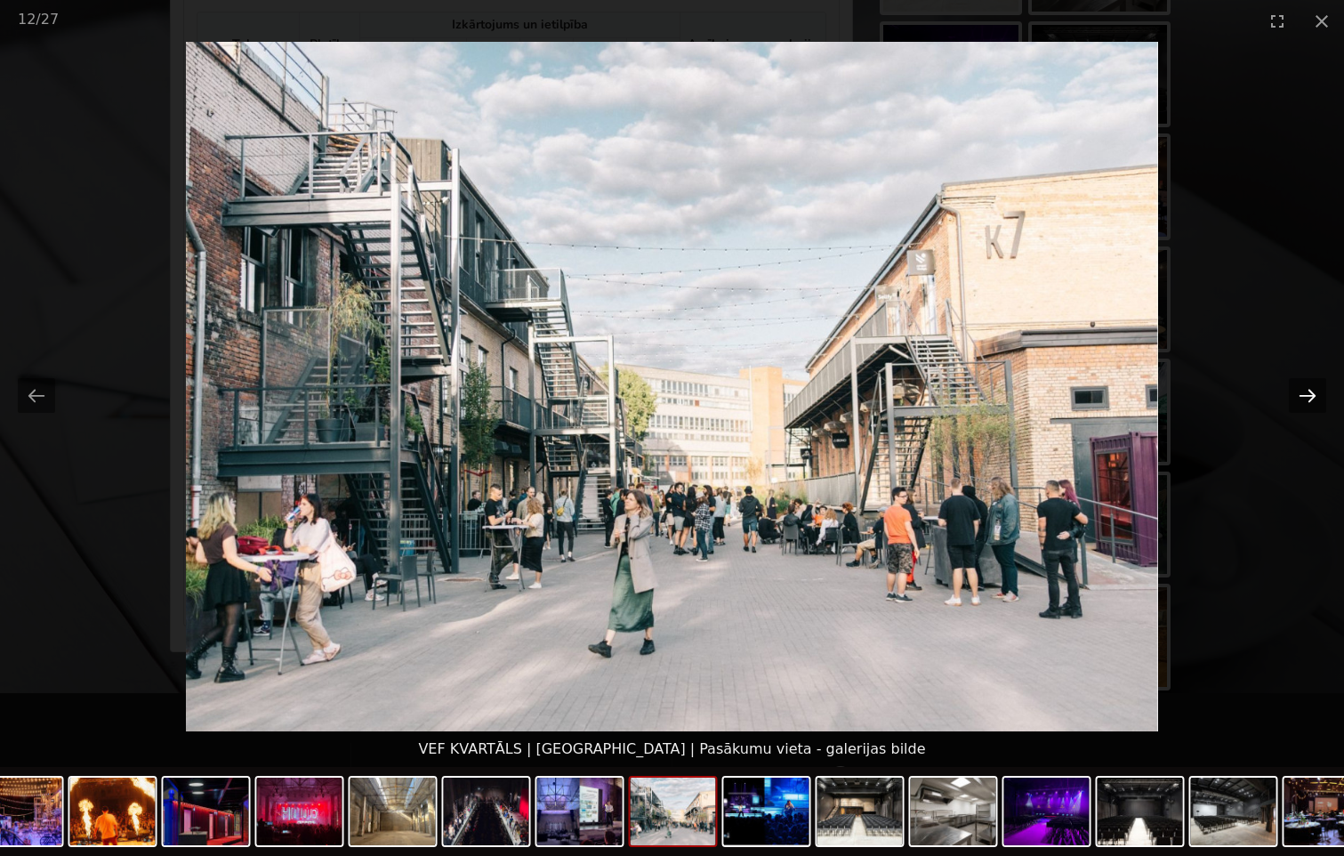
click at [1306, 391] on button "Next slide" at bounding box center [1307, 395] width 37 height 35
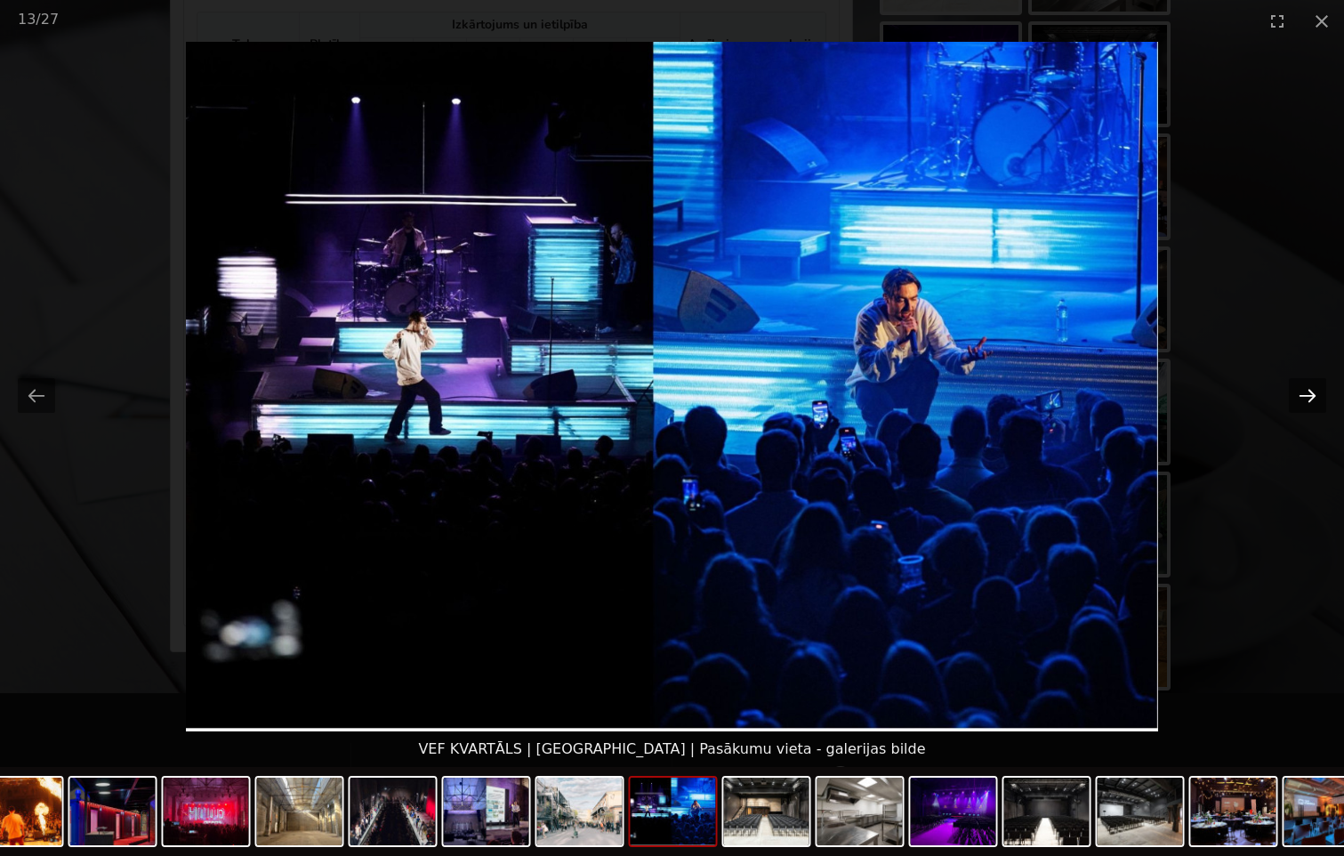
click at [1306, 391] on button "Next slide" at bounding box center [1307, 395] width 37 height 35
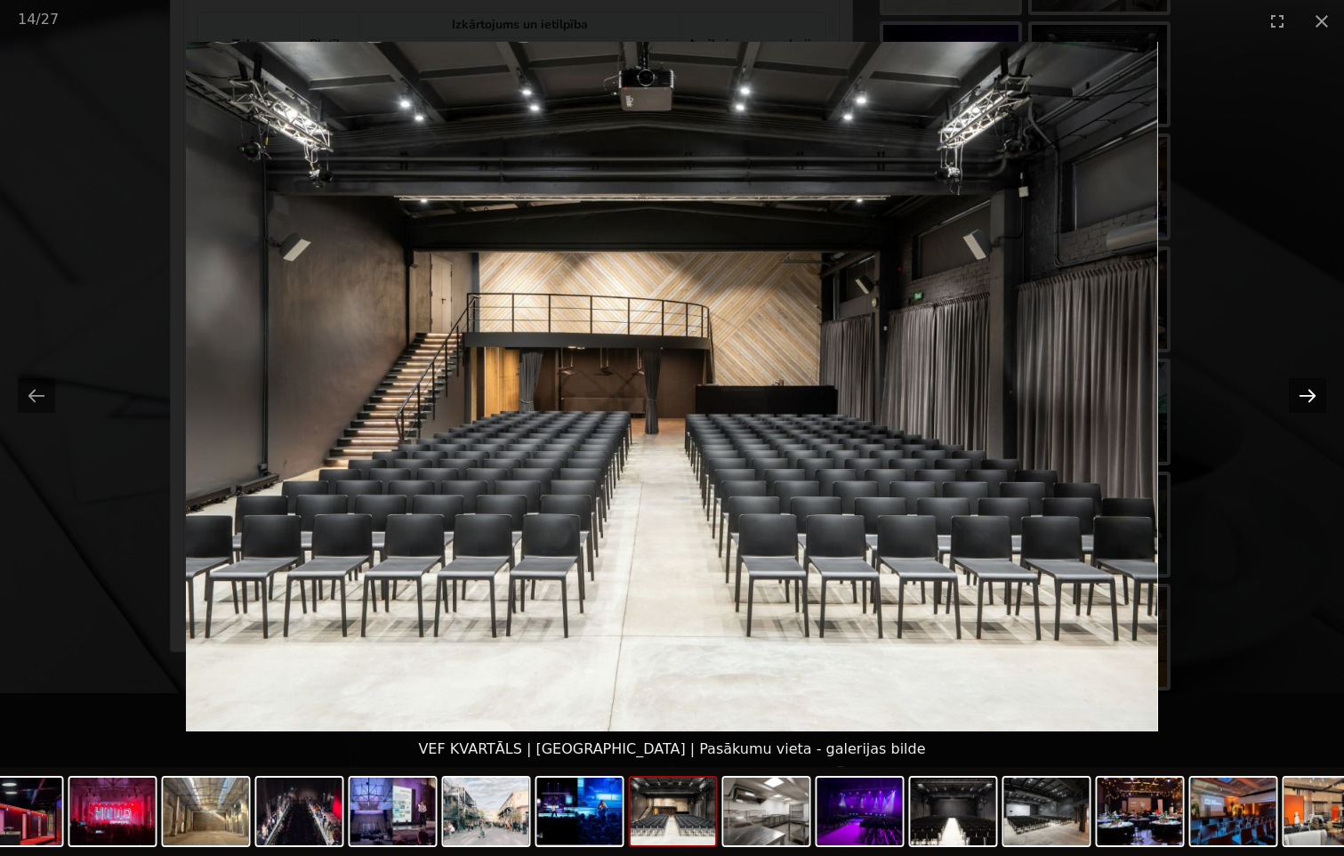
click at [1306, 391] on button "Next slide" at bounding box center [1307, 395] width 37 height 35
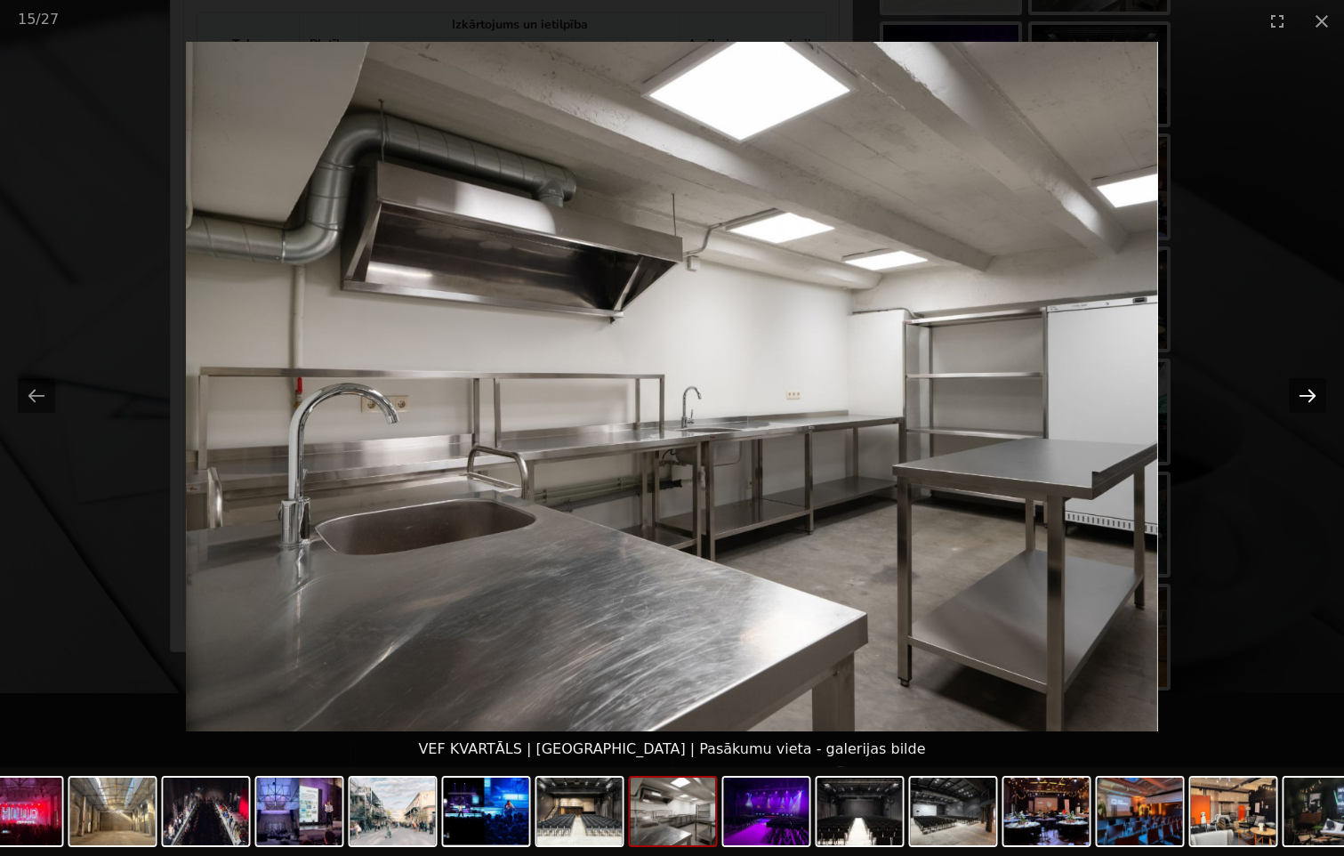
click at [1306, 391] on button "Next slide" at bounding box center [1307, 395] width 37 height 35
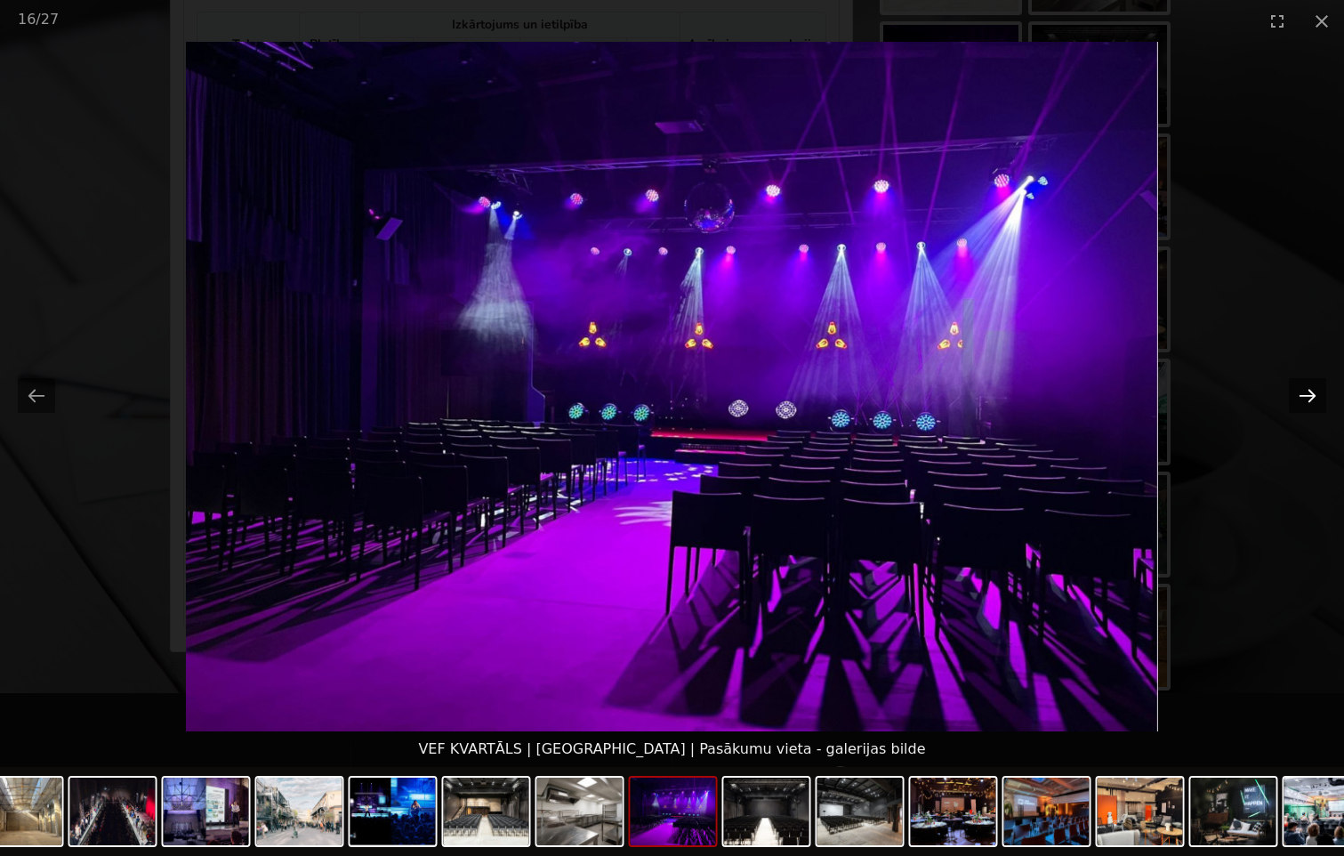
click at [1306, 391] on button "Next slide" at bounding box center [1307, 395] width 37 height 35
